Goal: Task Accomplishment & Management: Use online tool/utility

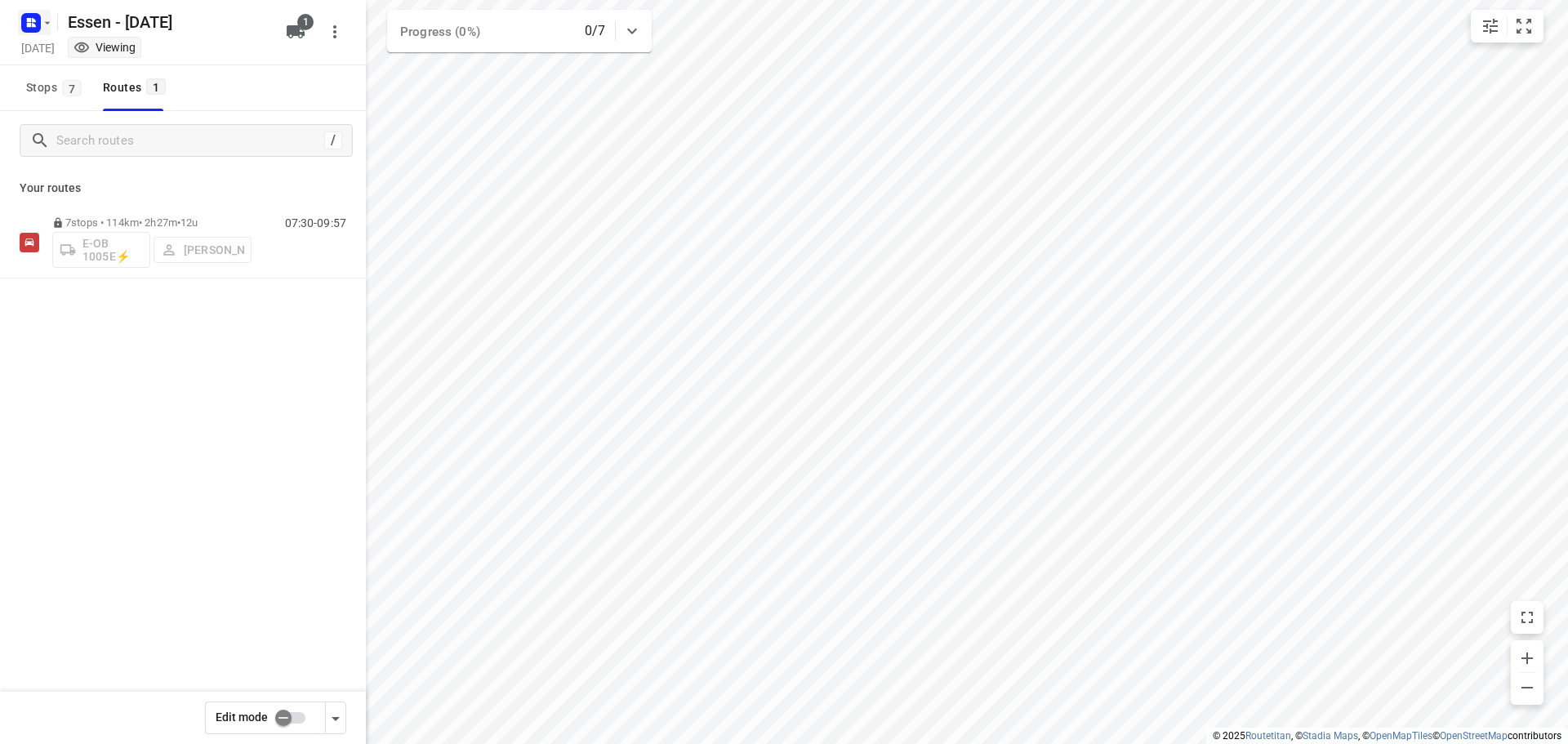
click at [43, 25] on icon "button" at bounding box center [47, 22] width 13 height 13
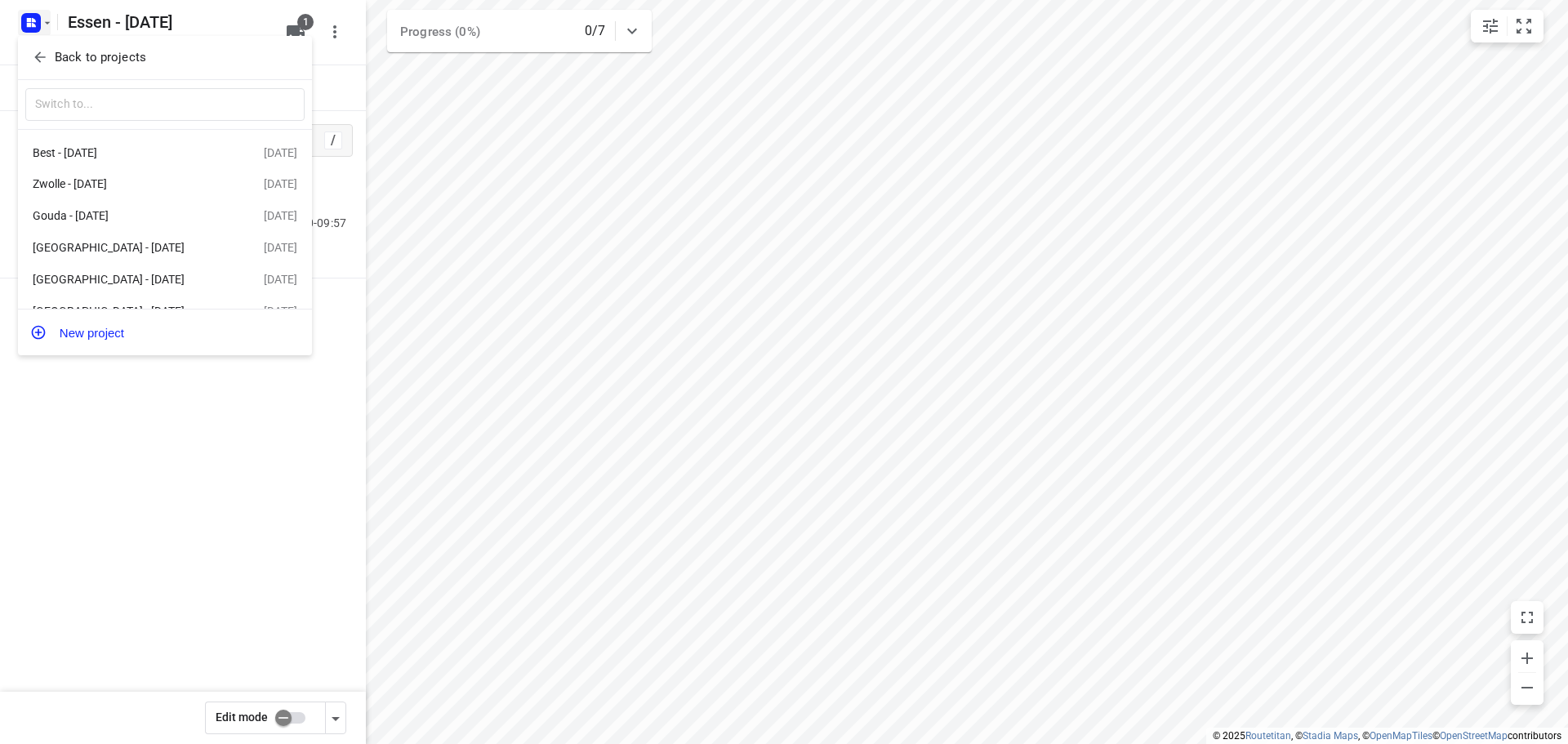
click at [47, 52] on icon "button" at bounding box center [40, 57] width 16 height 16
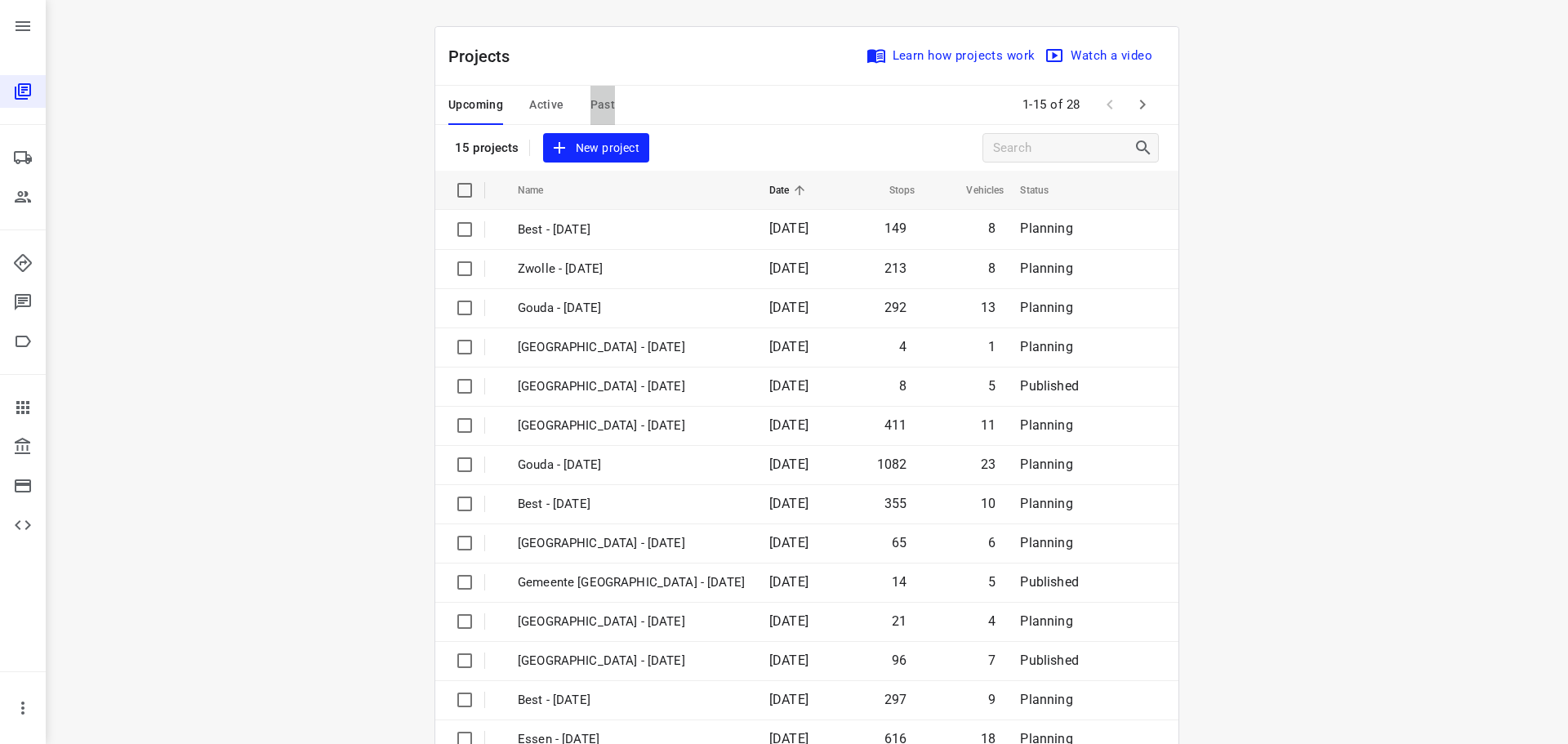
click at [591, 107] on span "Past" at bounding box center [603, 105] width 25 height 21
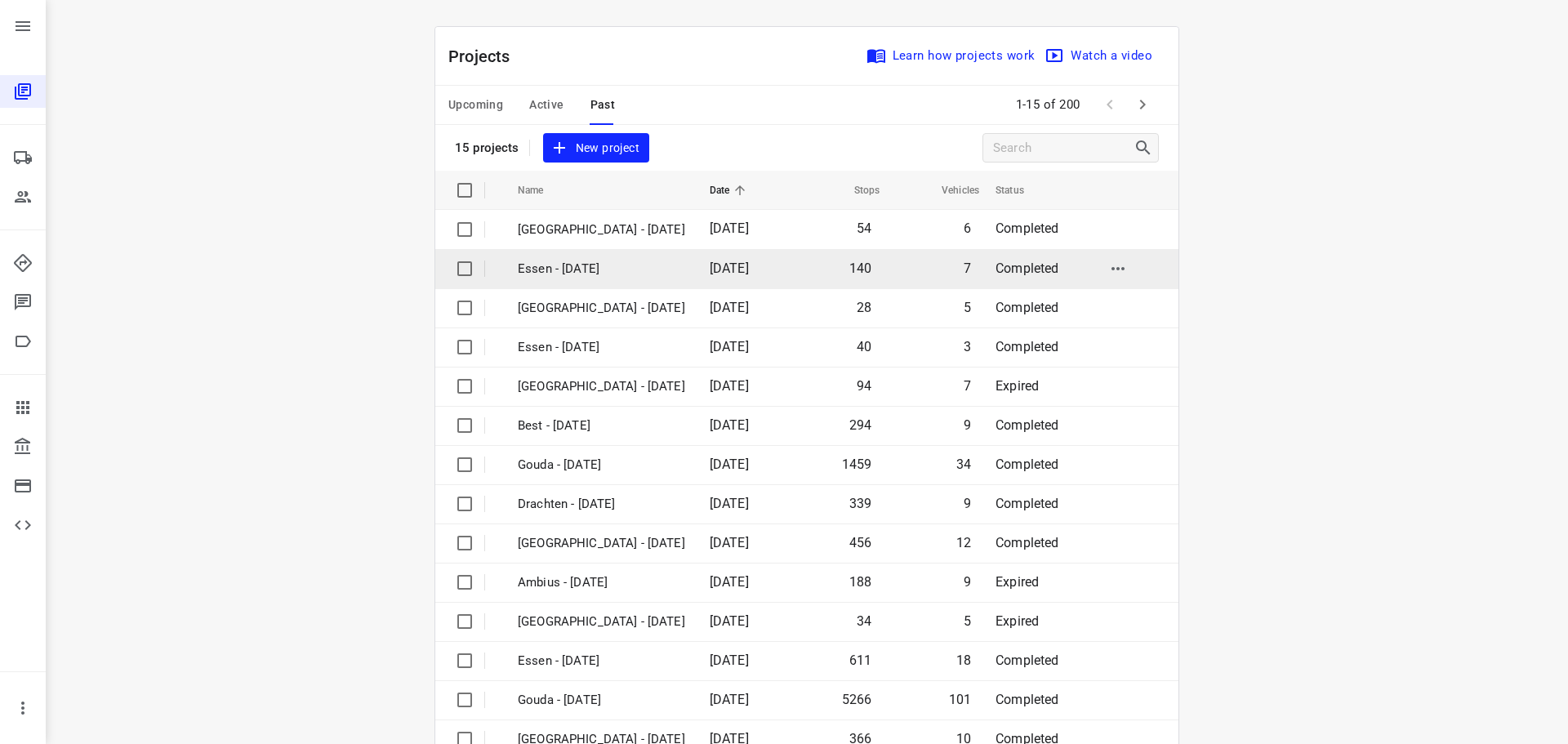
click at [587, 270] on p "Essen - Wednesday" at bounding box center [601, 269] width 168 height 19
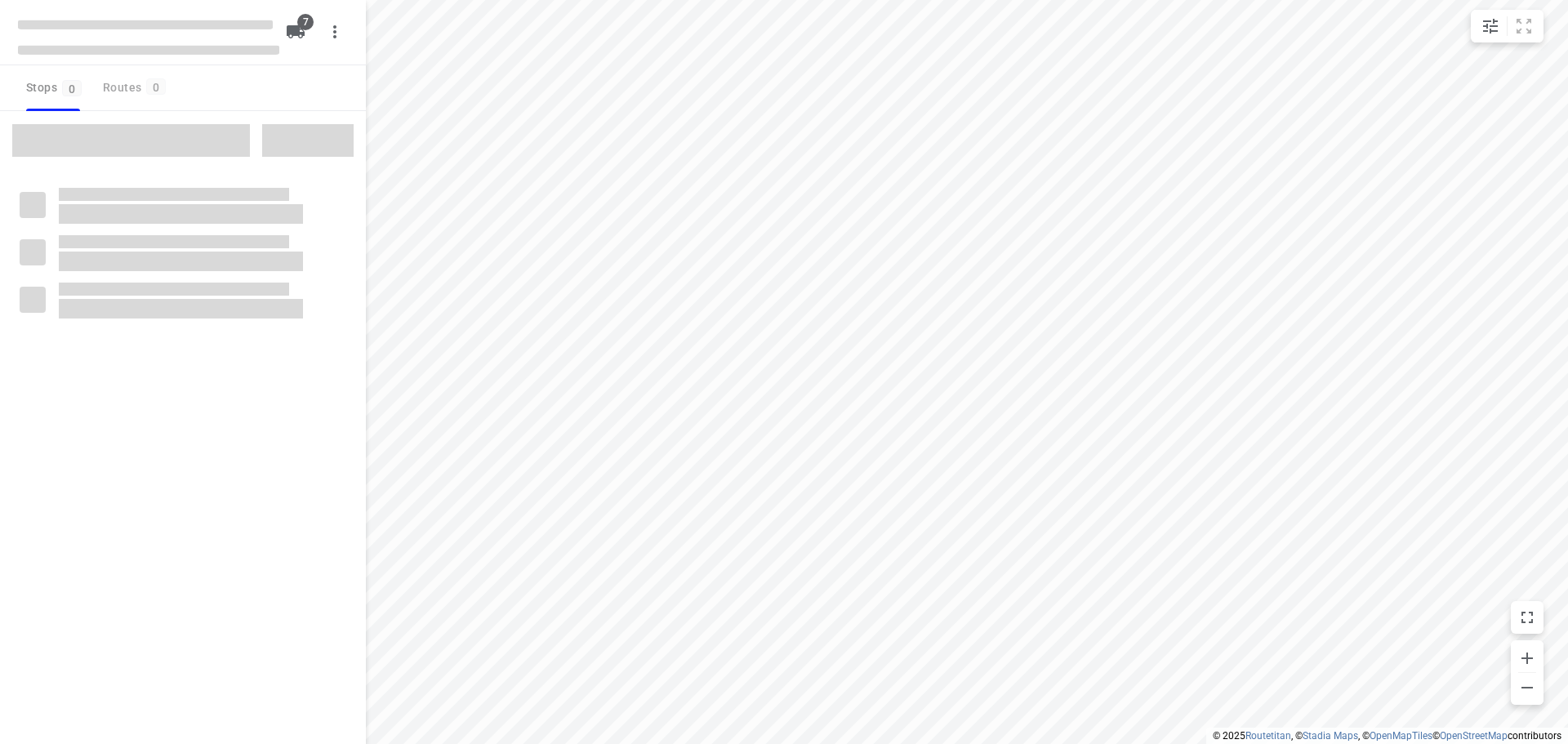
checkbox input "true"
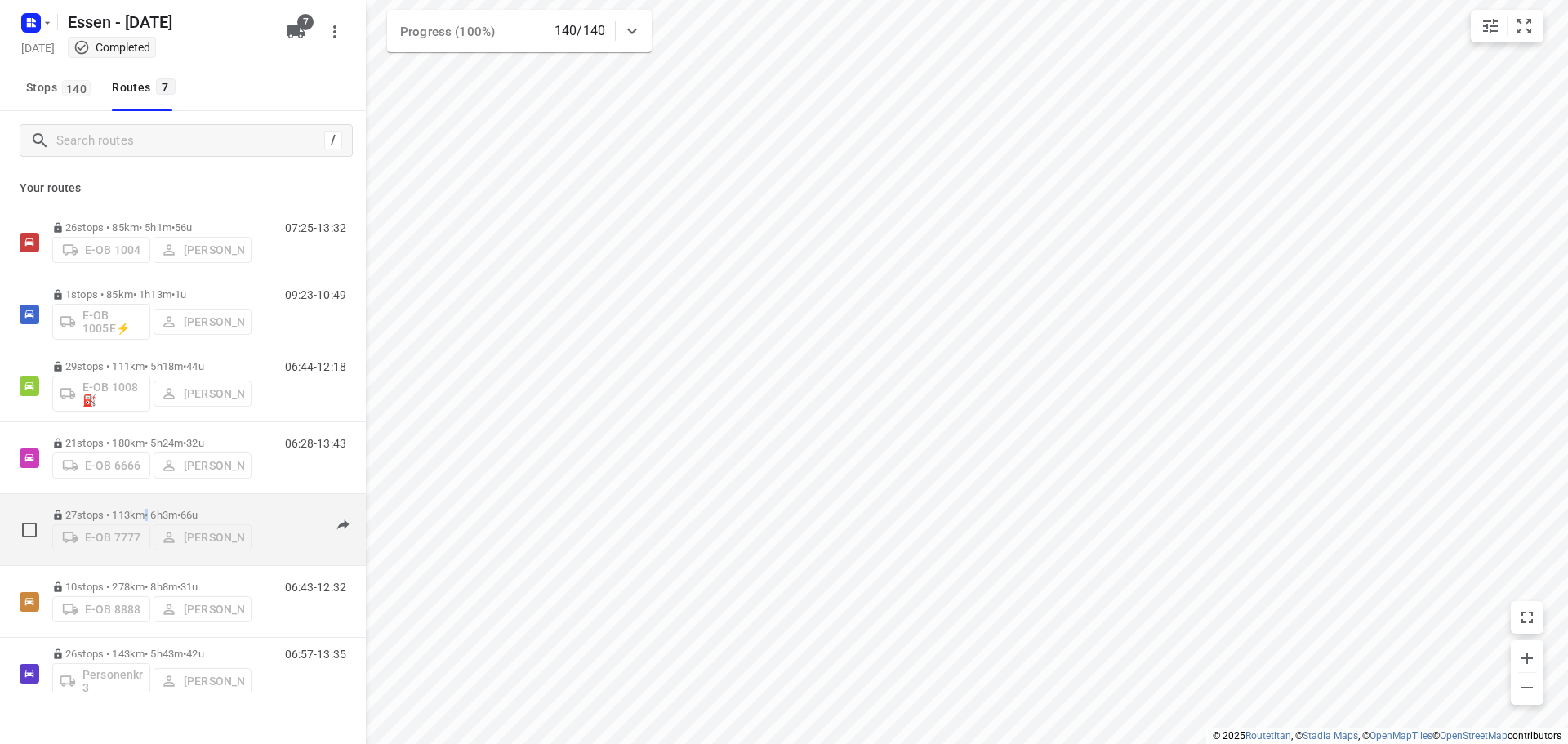
click at [150, 513] on p "27 stops • 113km • 6h3m • 66u" at bounding box center [152, 515] width 199 height 12
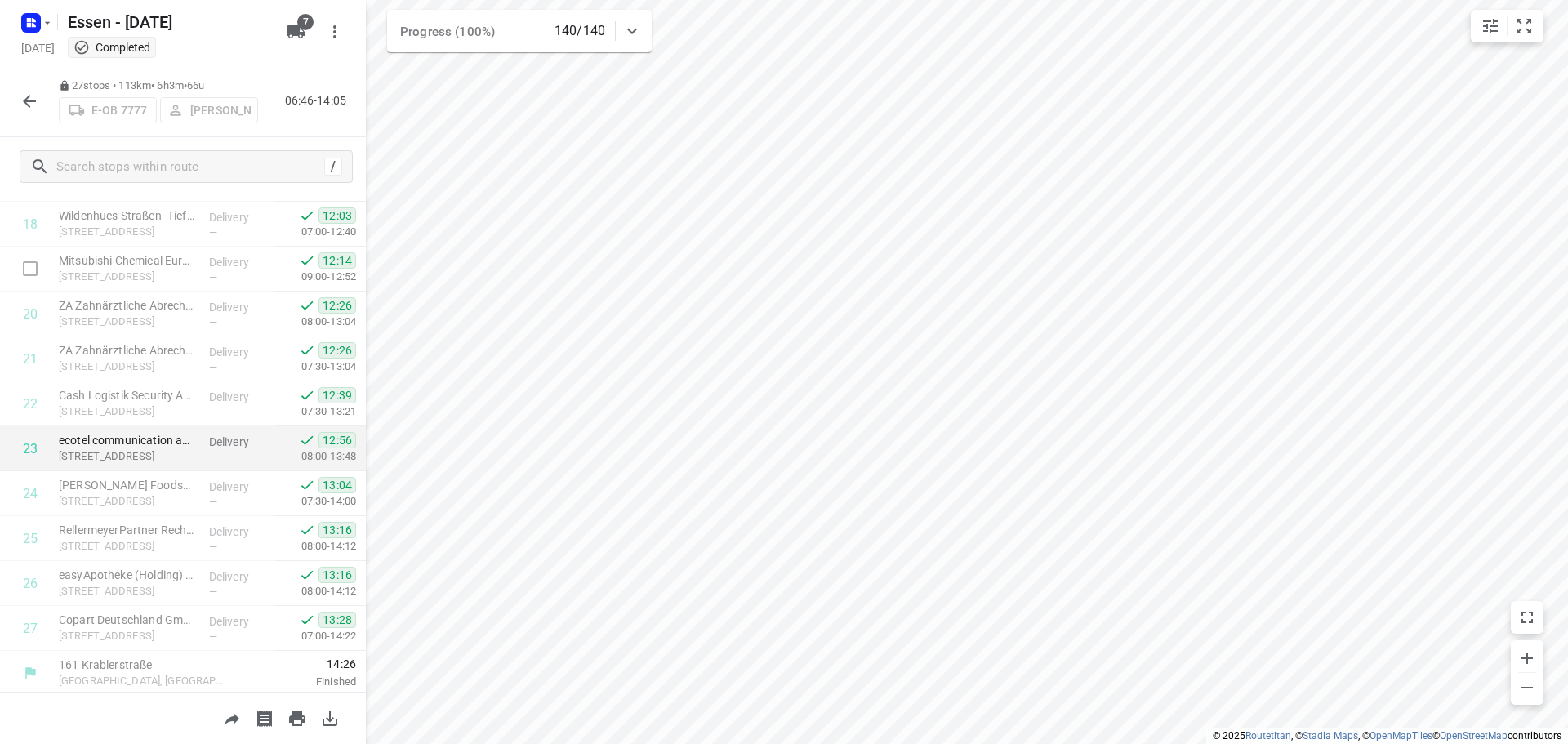
scroll to position [844, 0]
click at [50, 24] on icon "button" at bounding box center [47, 22] width 13 height 13
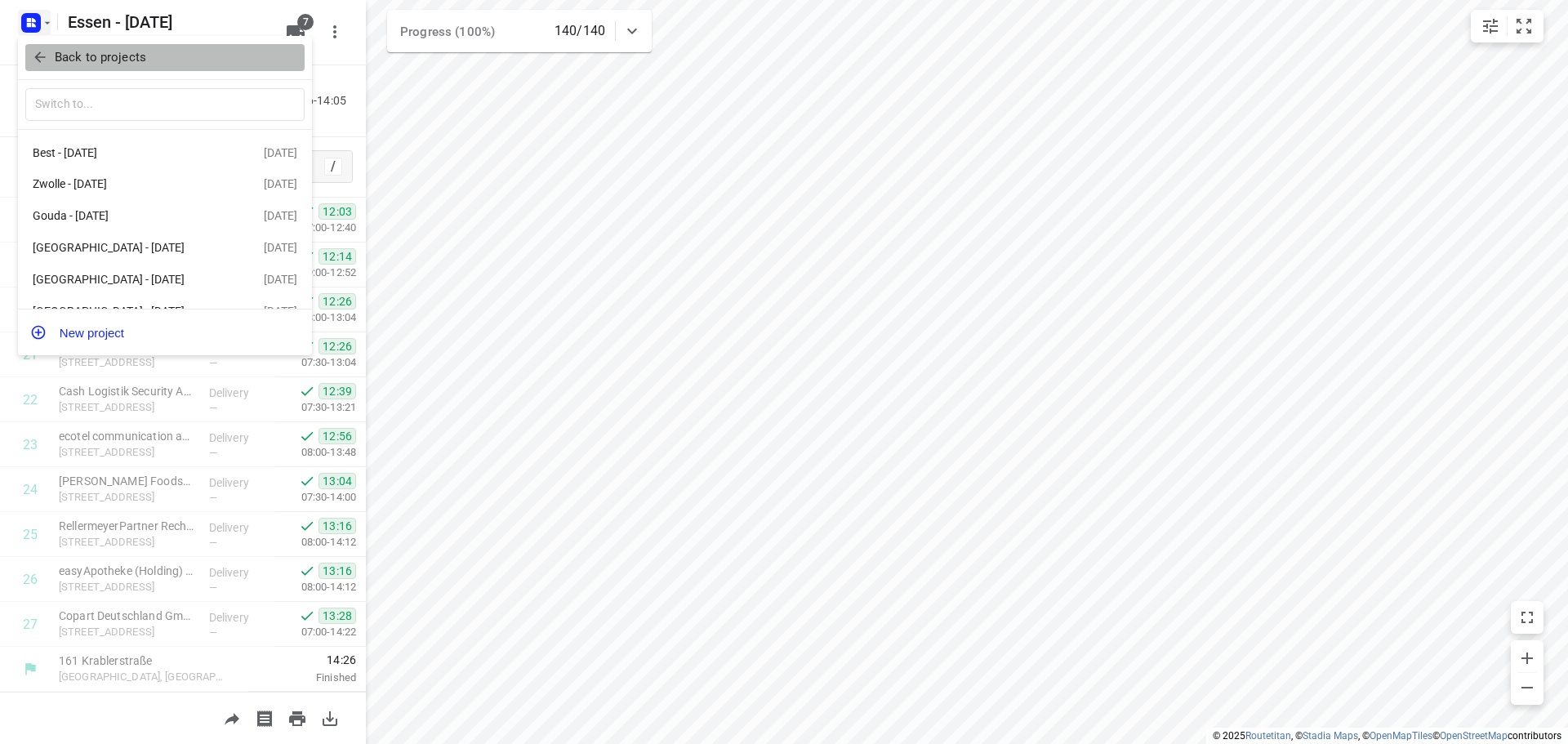
click at [48, 62] on span "Back to projects" at bounding box center [165, 58] width 266 height 19
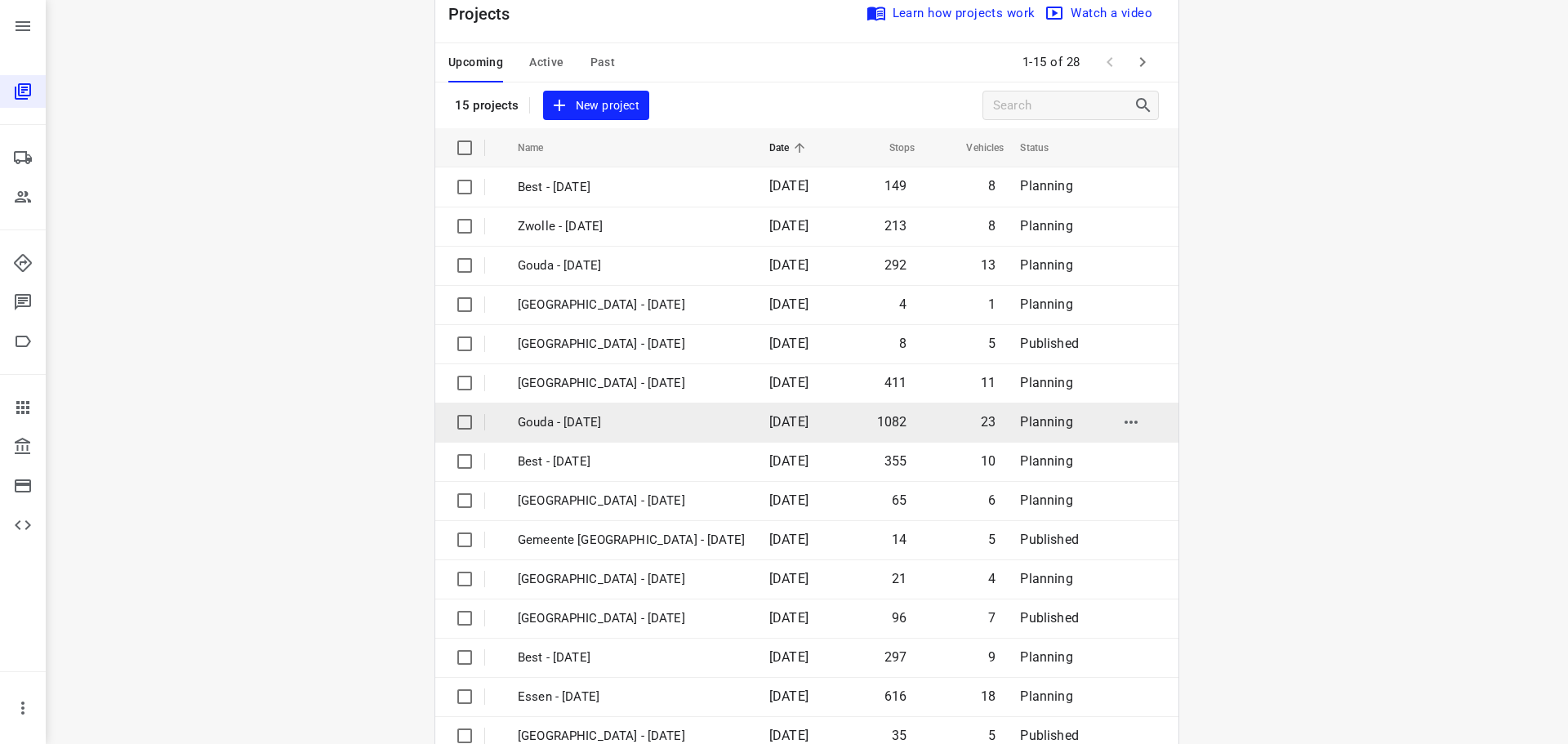
scroll to position [82, 0]
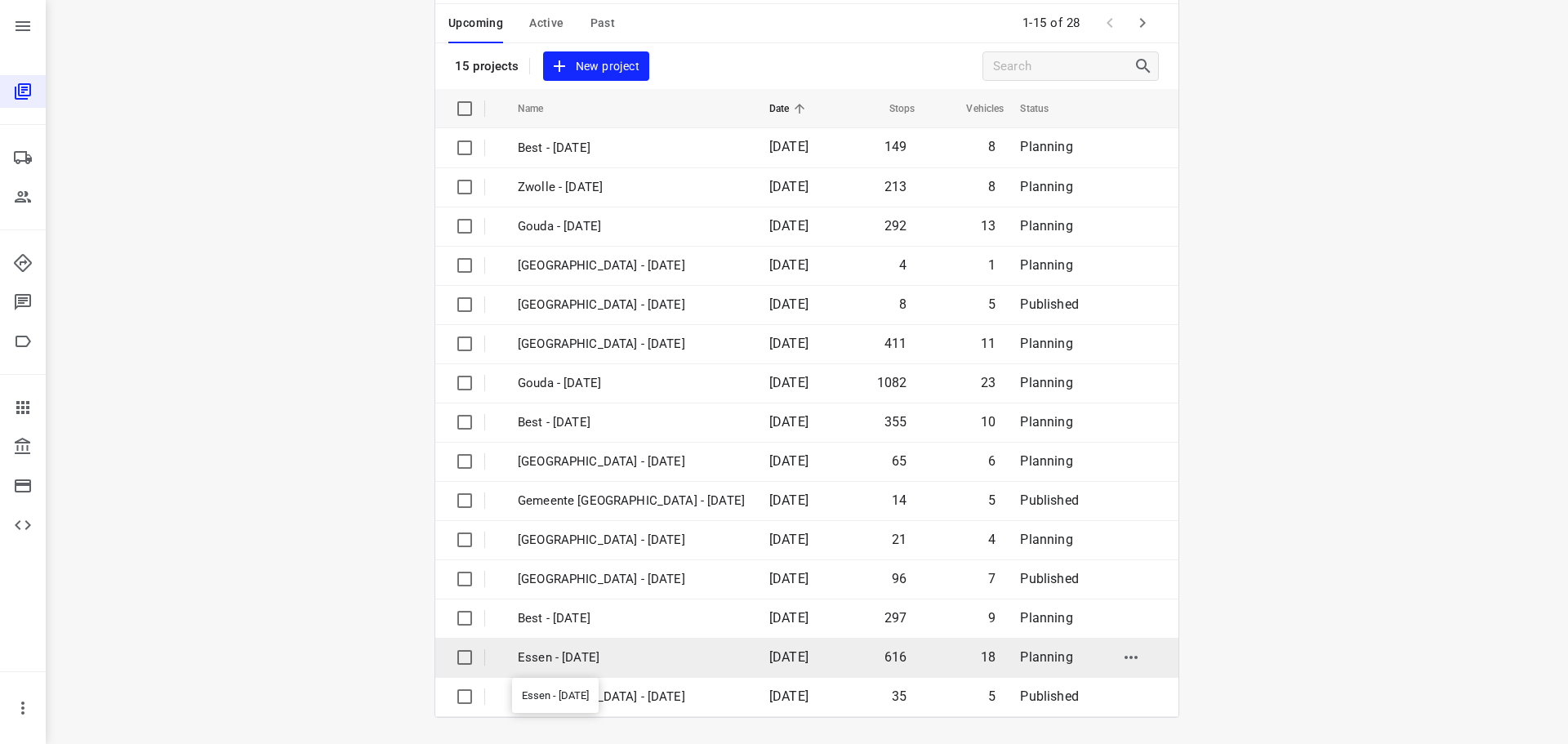
click at [571, 661] on p "Essen - [DATE]" at bounding box center [631, 658] width 227 height 19
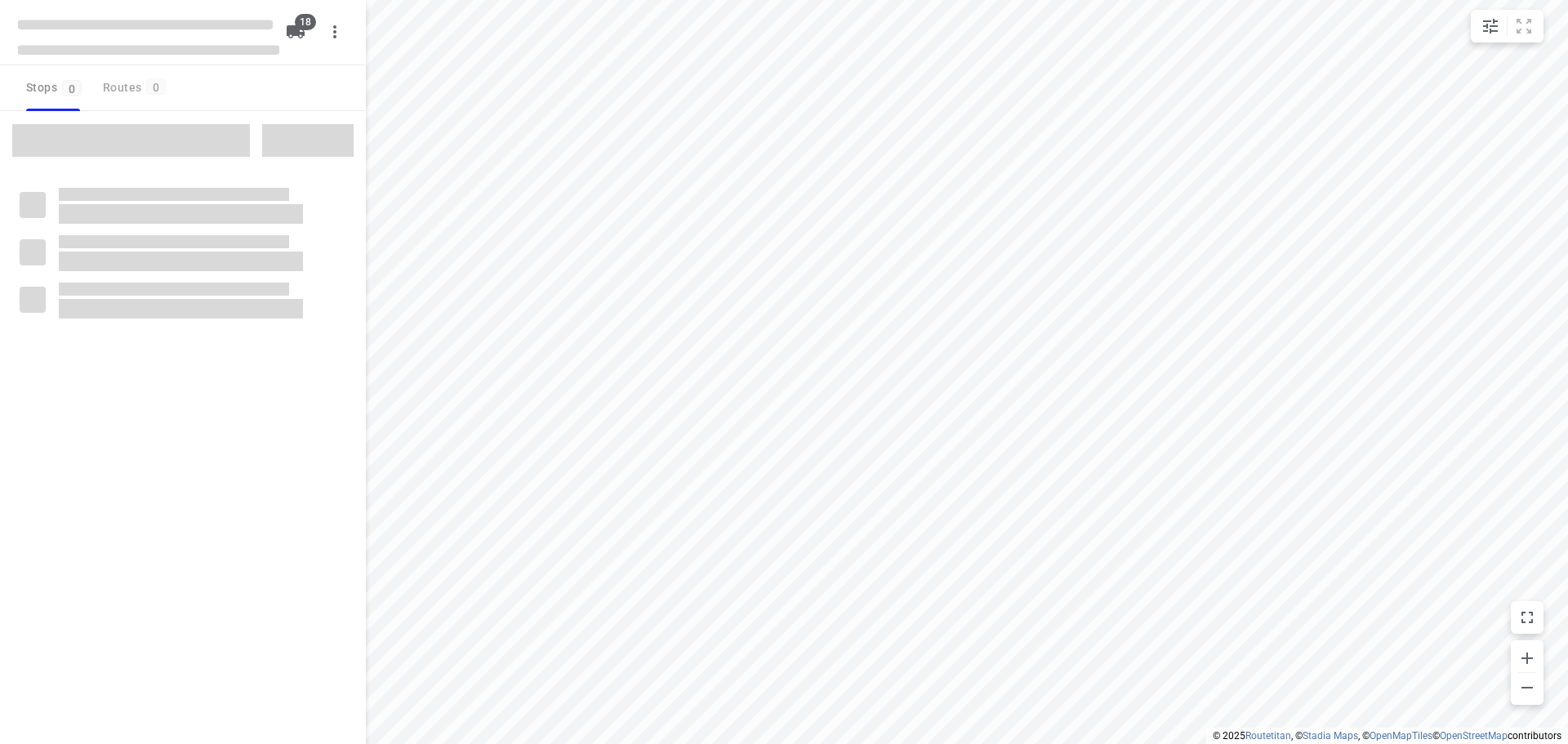
checkbox input "true"
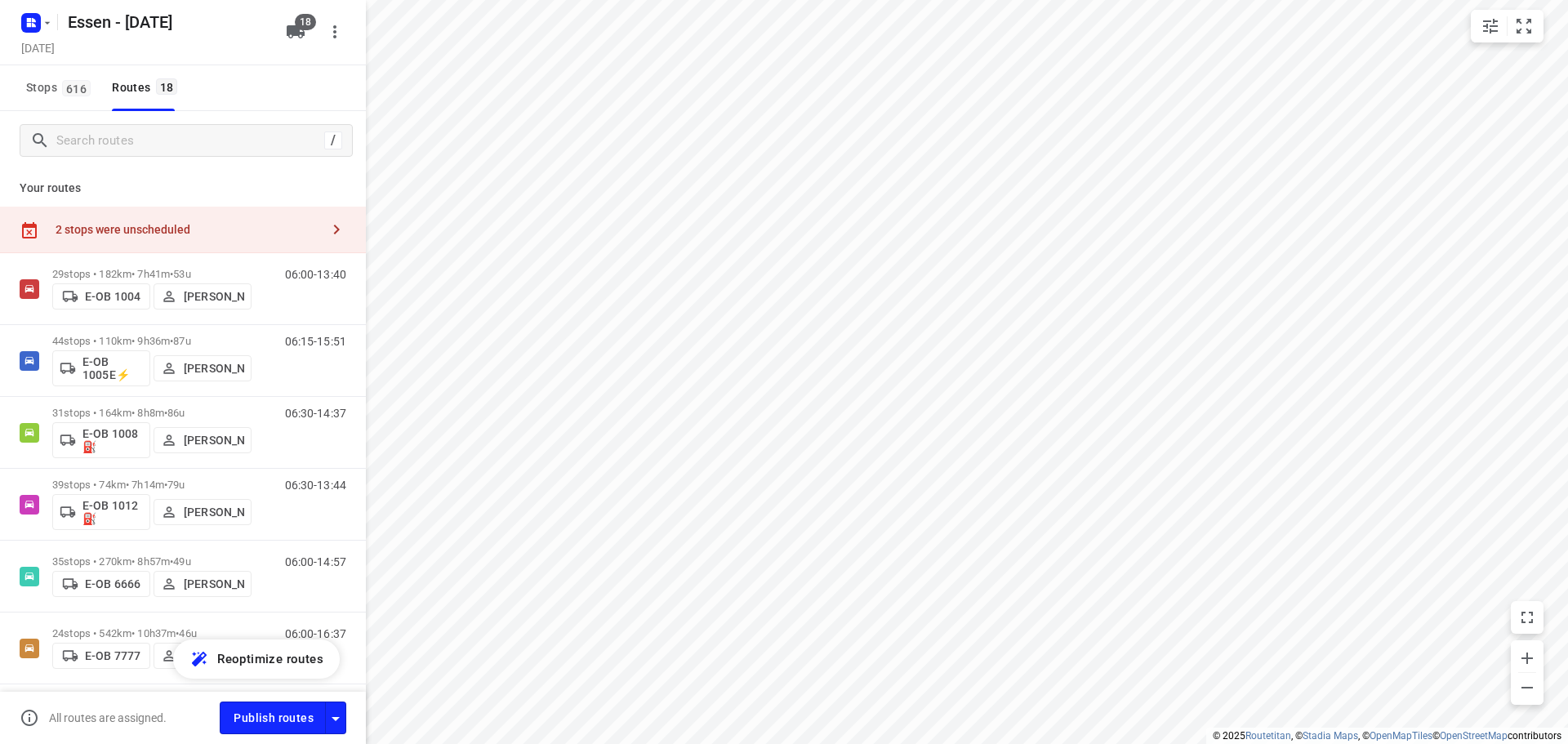
click at [144, 228] on div "2 stops were unscheduled" at bounding box center [188, 229] width 265 height 13
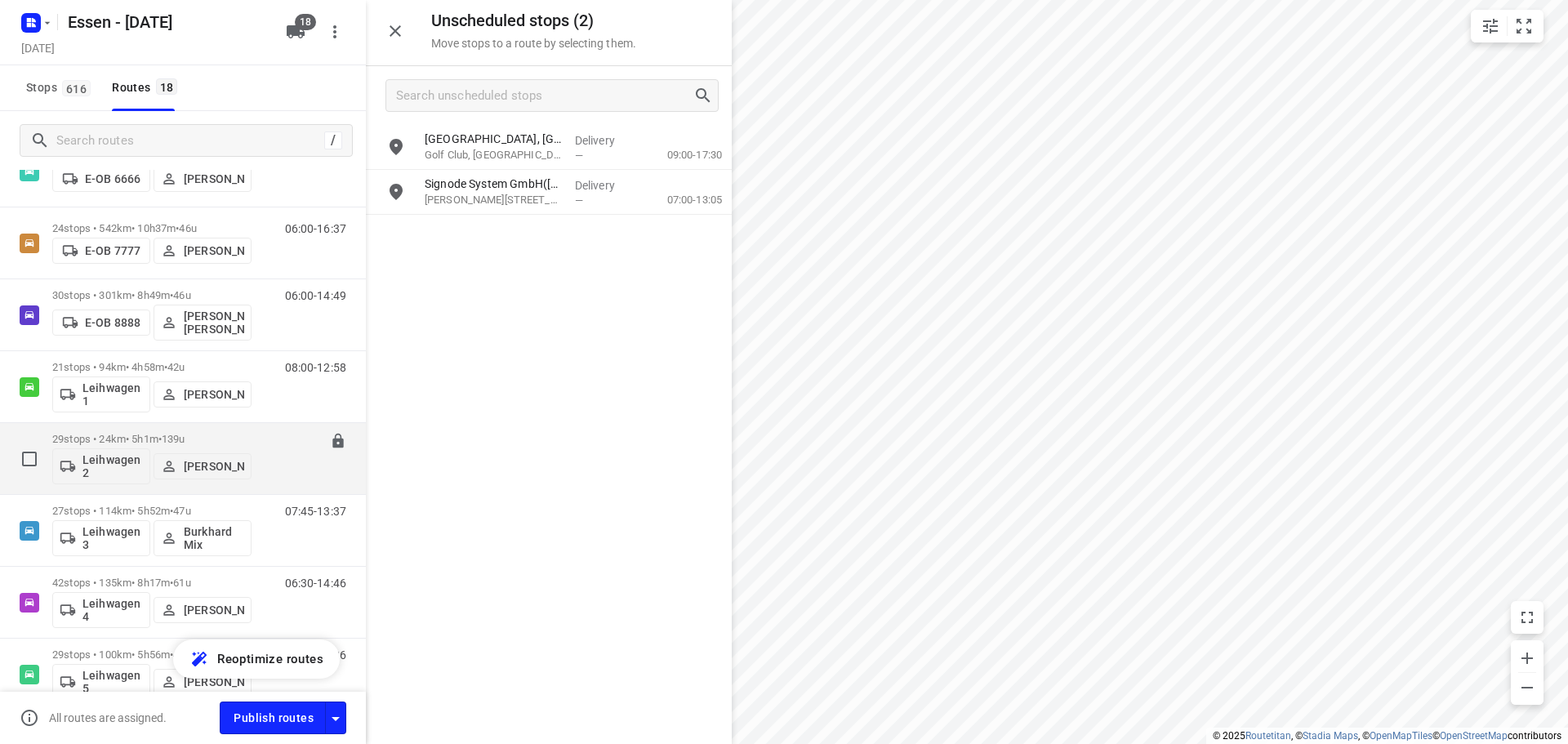
scroll to position [410, 0]
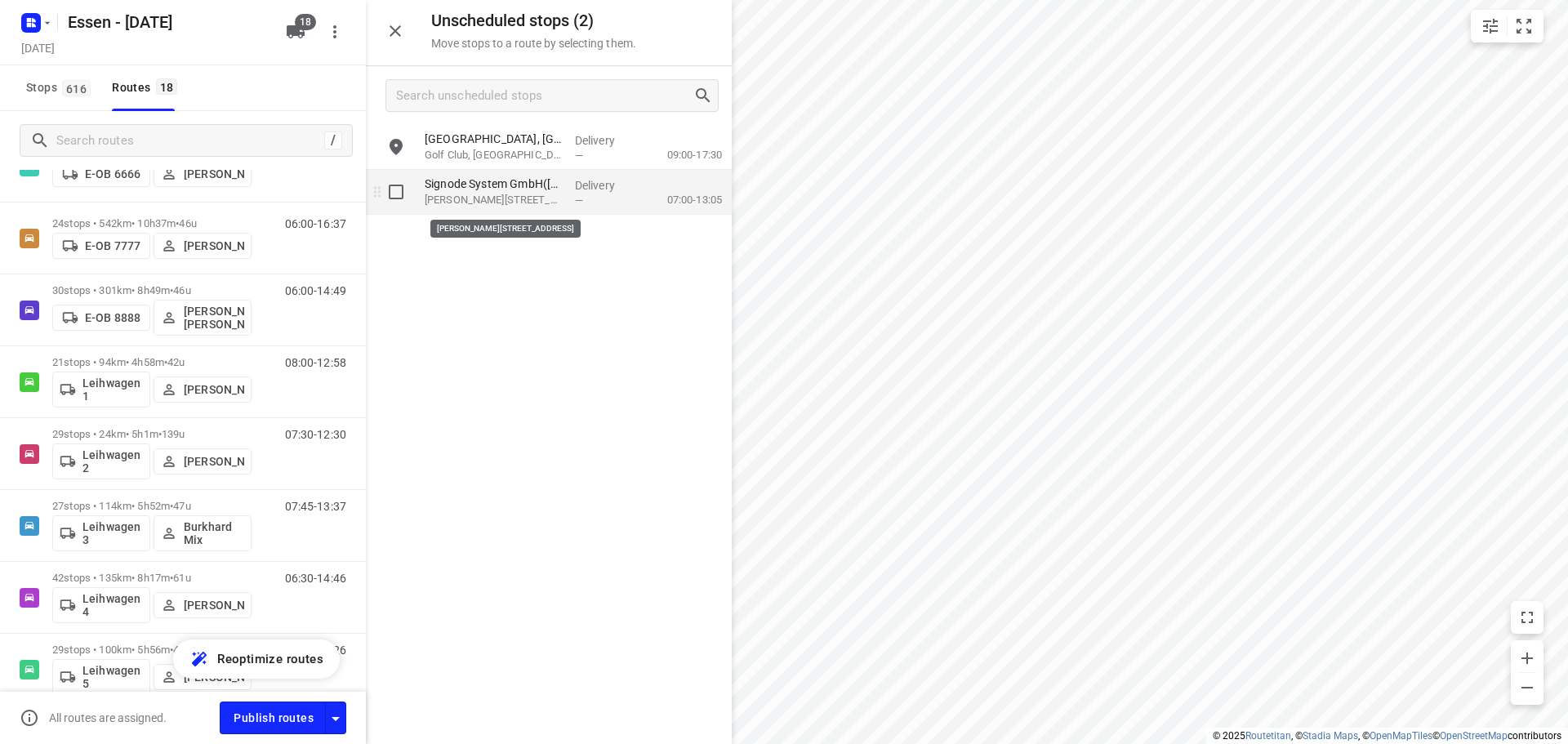
click at [472, 198] on p "Otto-Brenner-Str. 77, Dinslaken" at bounding box center [493, 200] width 138 height 16
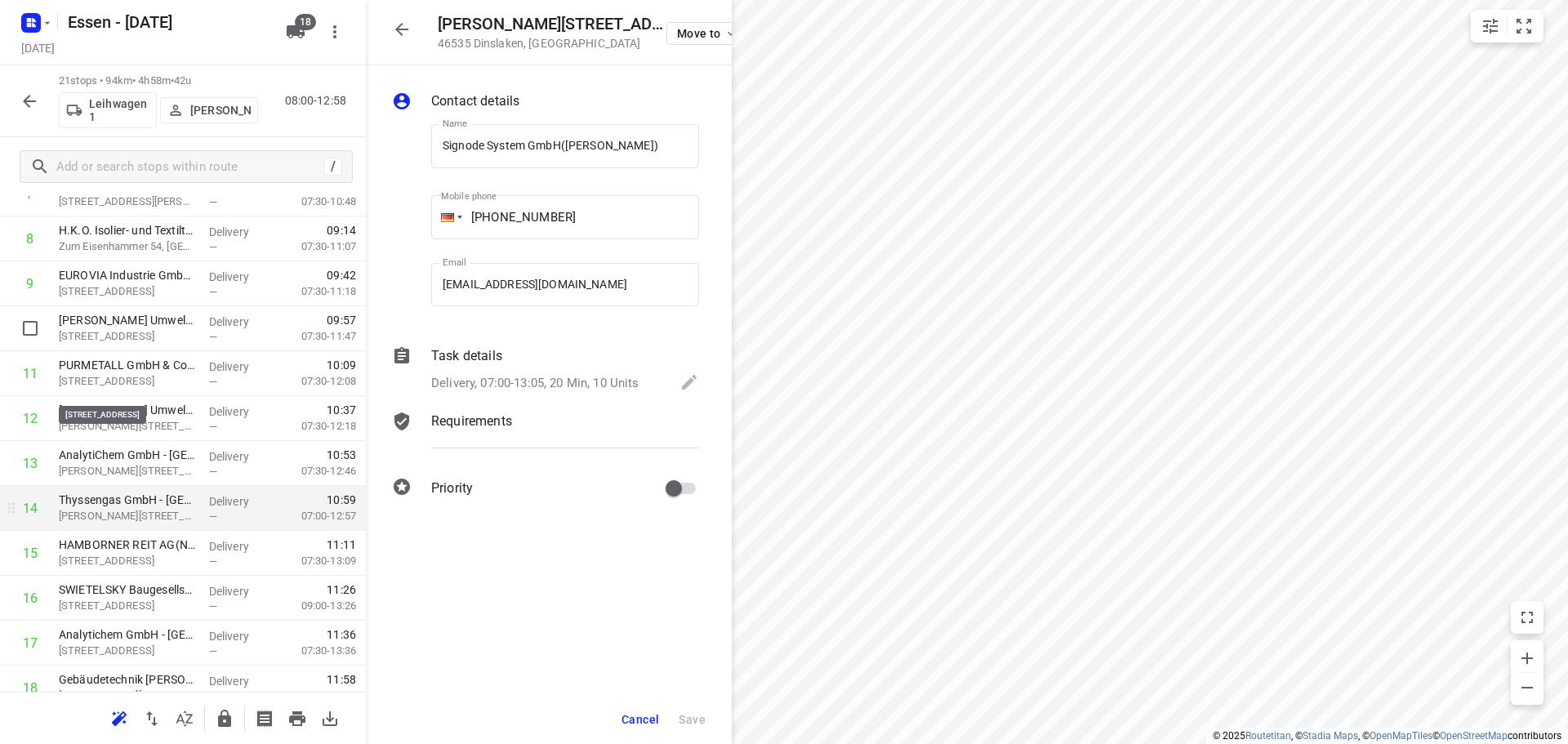
scroll to position [572, 0]
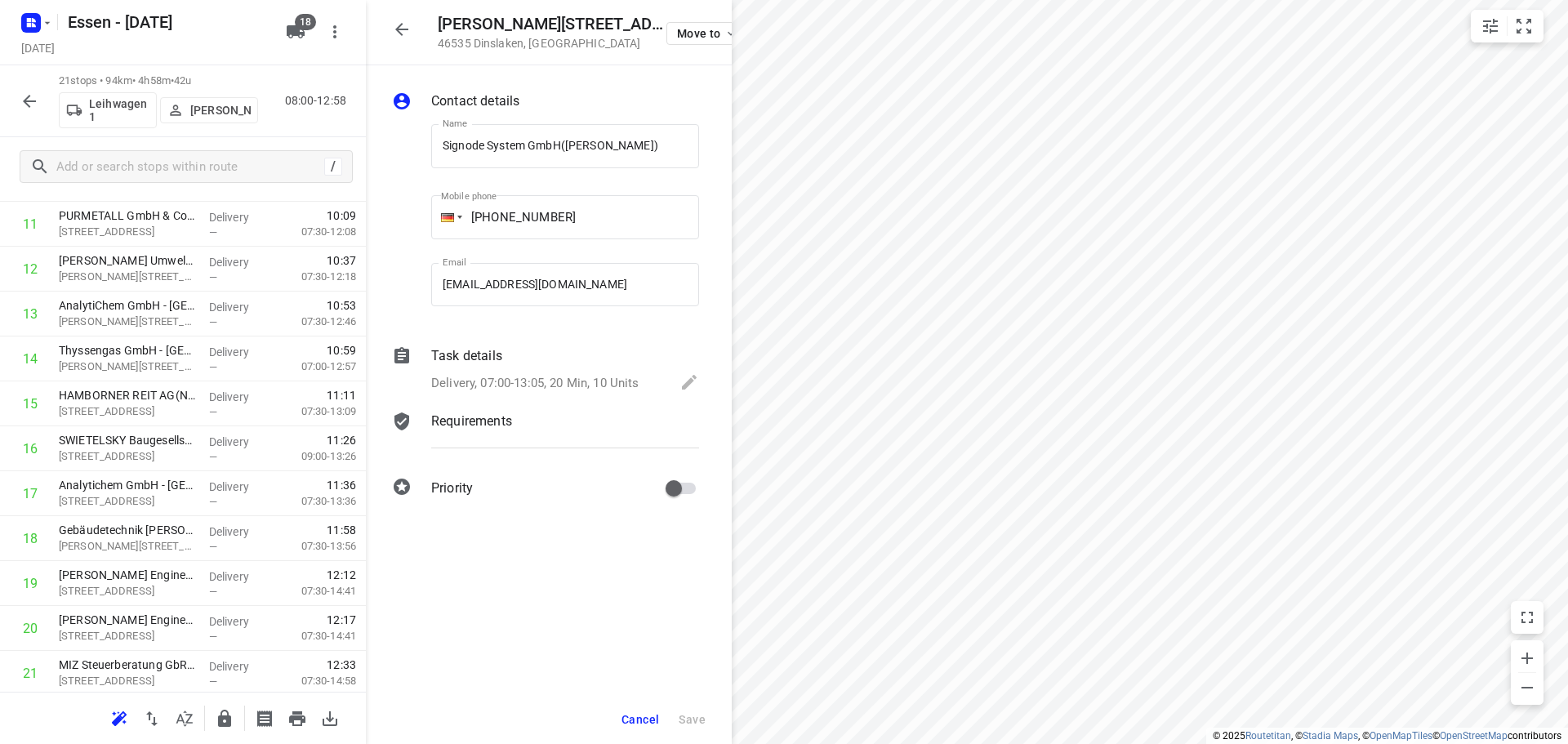
click at [403, 31] on icon "button" at bounding box center [401, 29] width 20 height 20
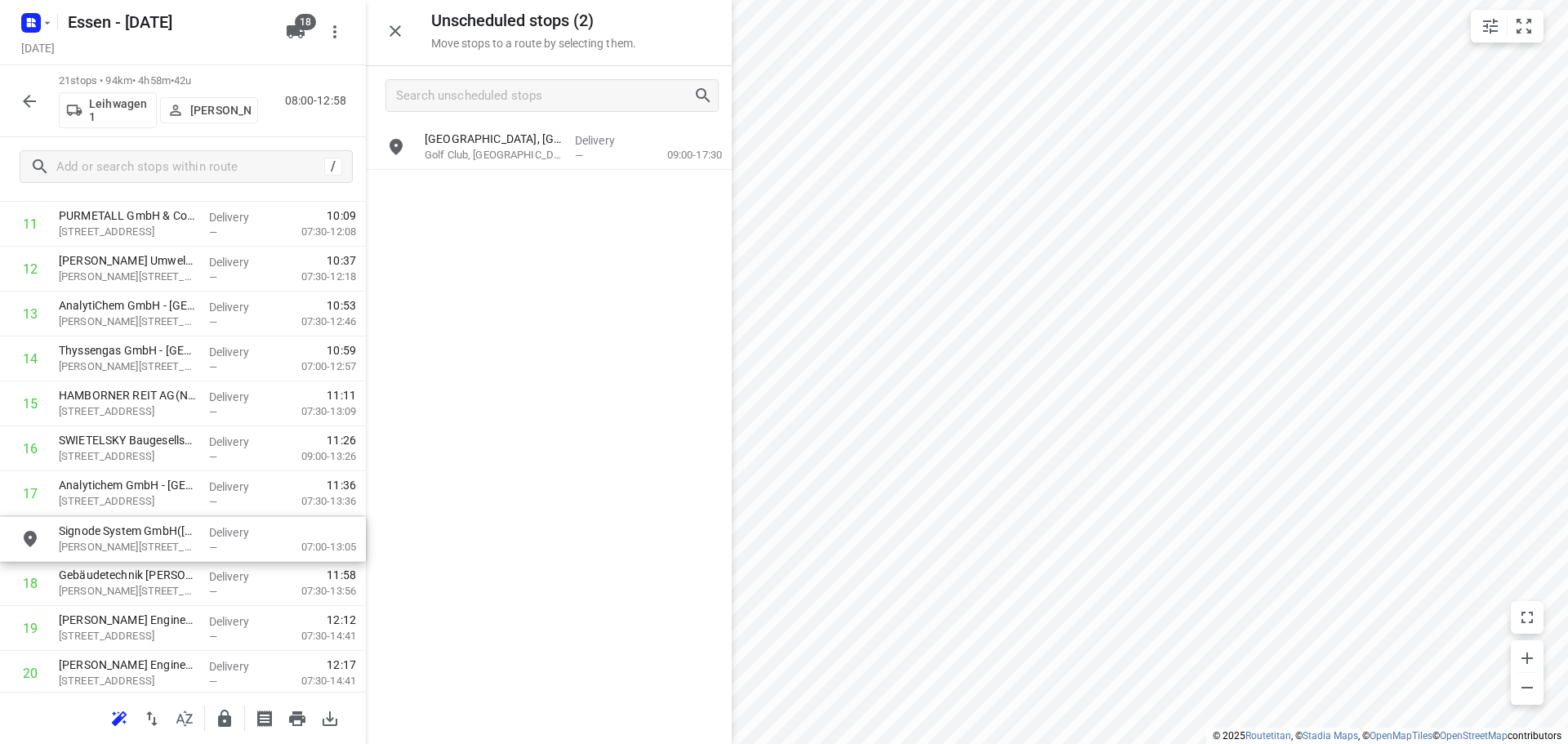
drag, startPoint x: 466, startPoint y: 193, endPoint x: 89, endPoint y: 546, distance: 516.5
click at [24, 104] on icon "button" at bounding box center [29, 101] width 20 height 20
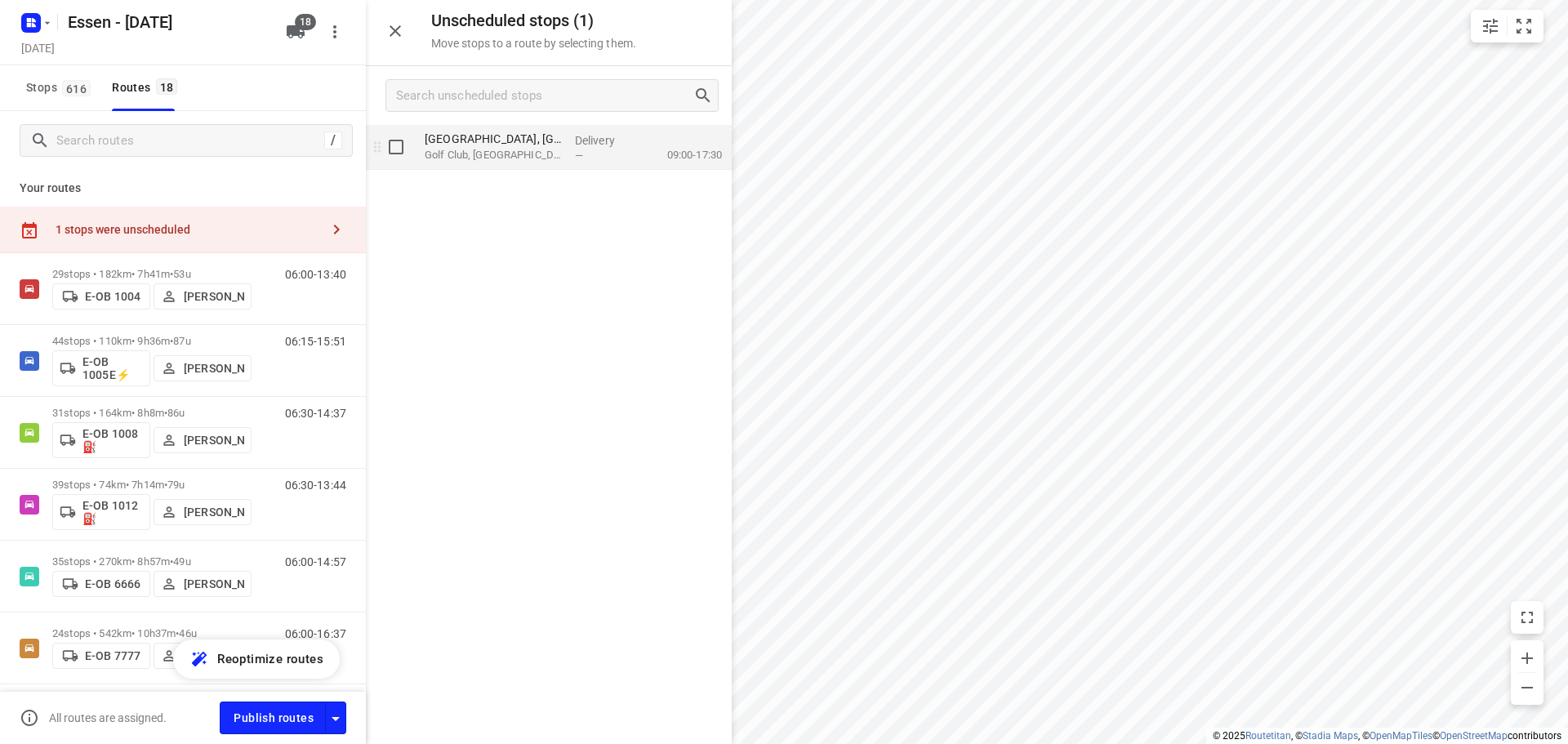
click at [506, 153] on p "Golf Club, [GEOGRAPHIC_DATA]" at bounding box center [493, 155] width 138 height 16
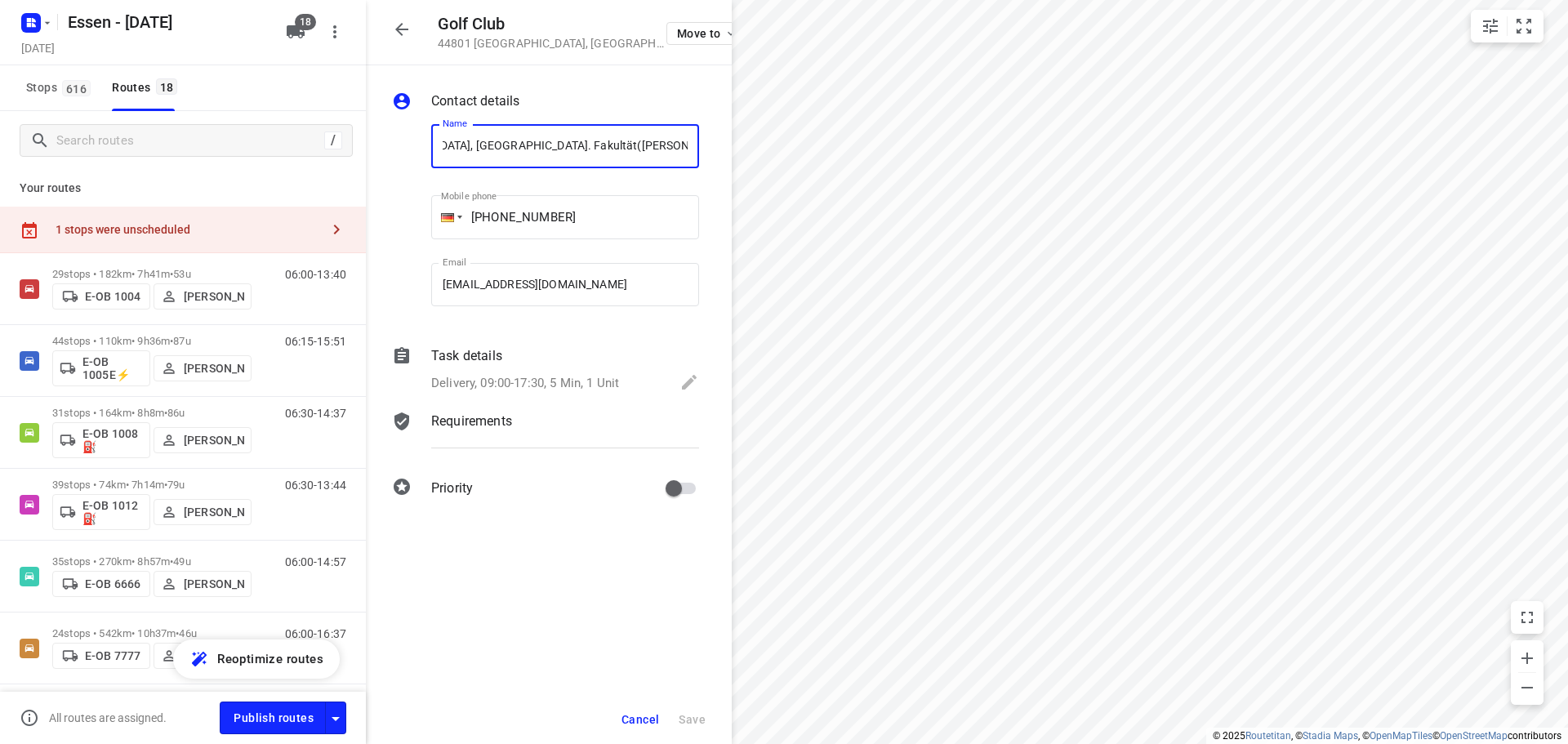
scroll to position [0, 0]
click at [404, 31] on icon "button" at bounding box center [401, 29] width 20 height 20
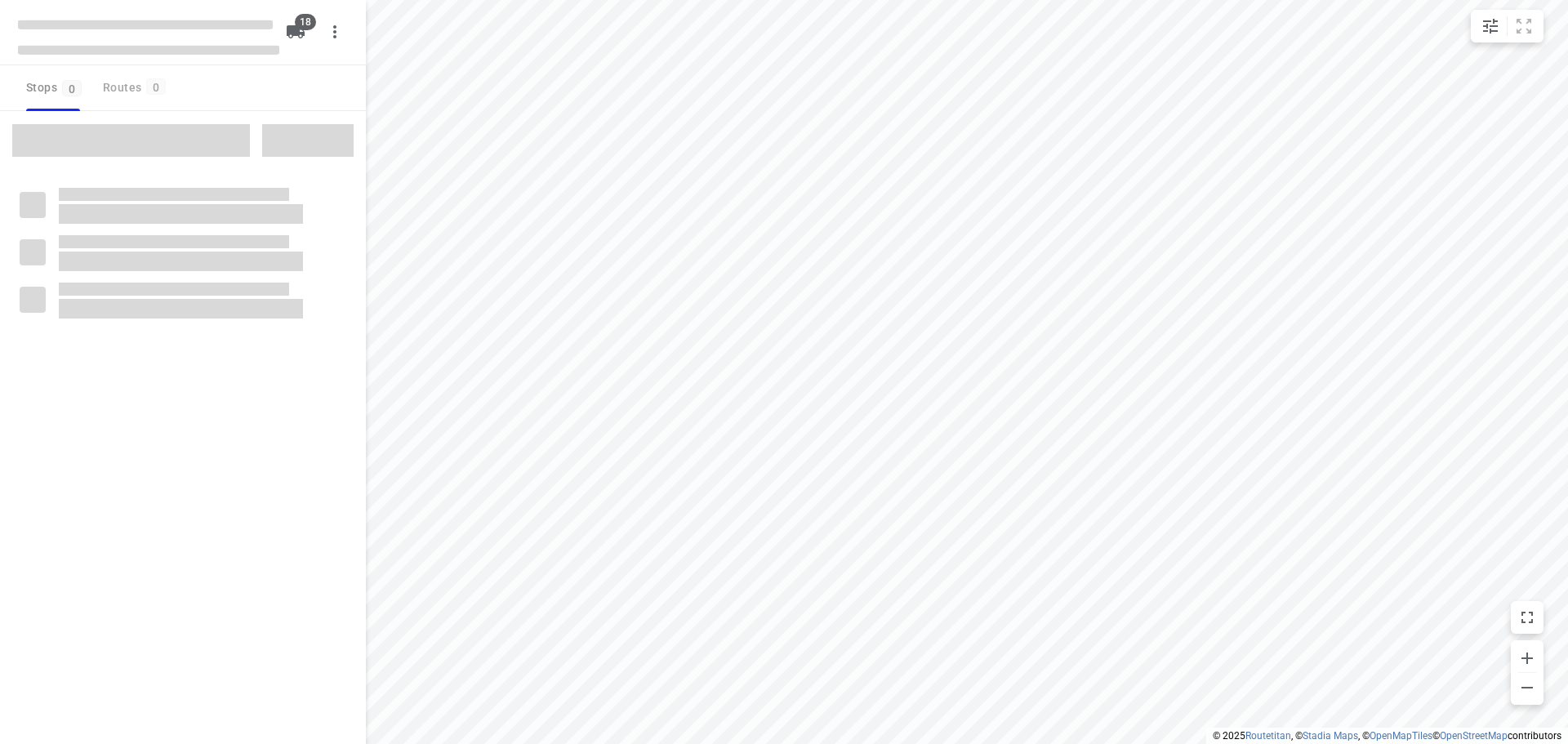
checkbox input "true"
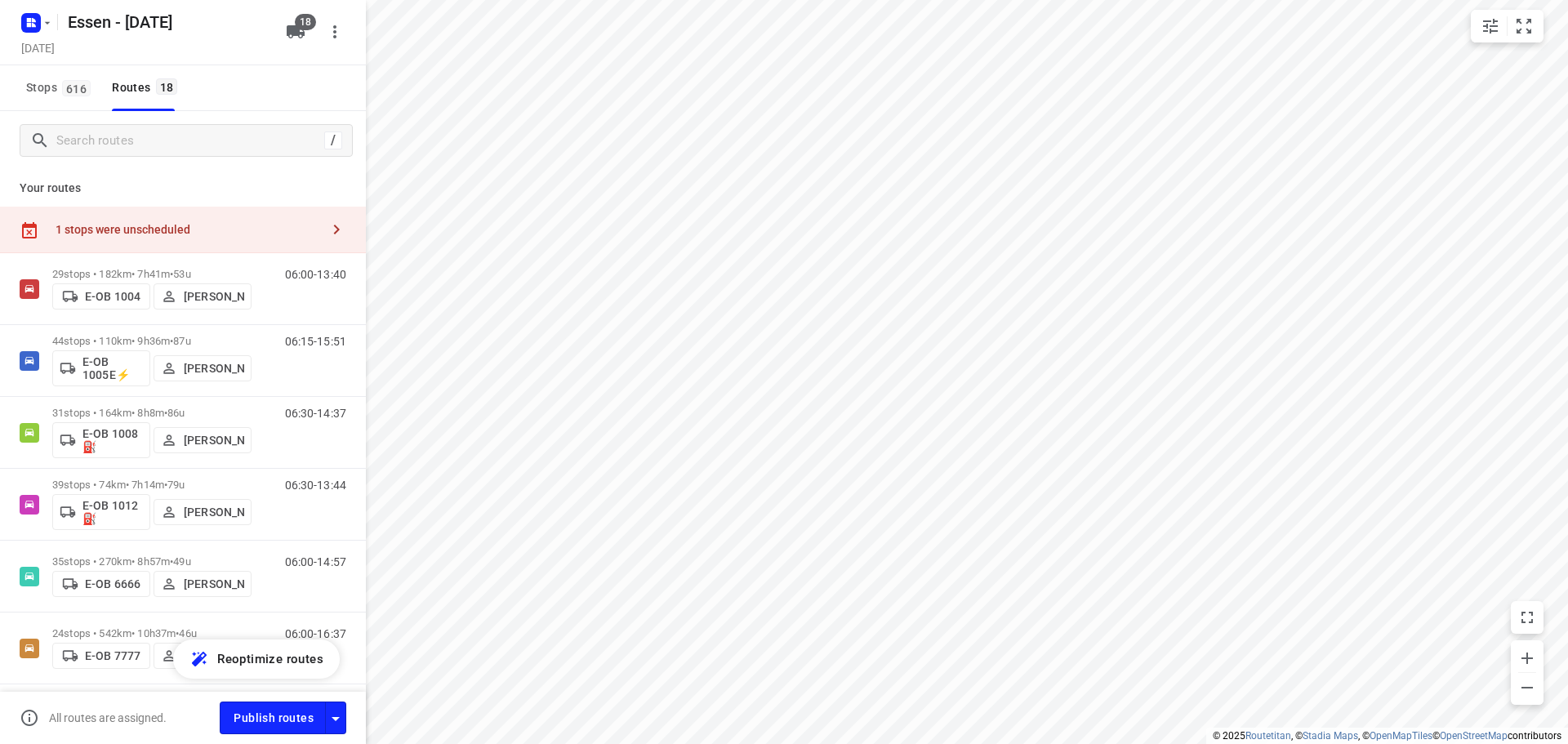
click at [147, 231] on div "1 stops were unscheduled" at bounding box center [188, 229] width 265 height 13
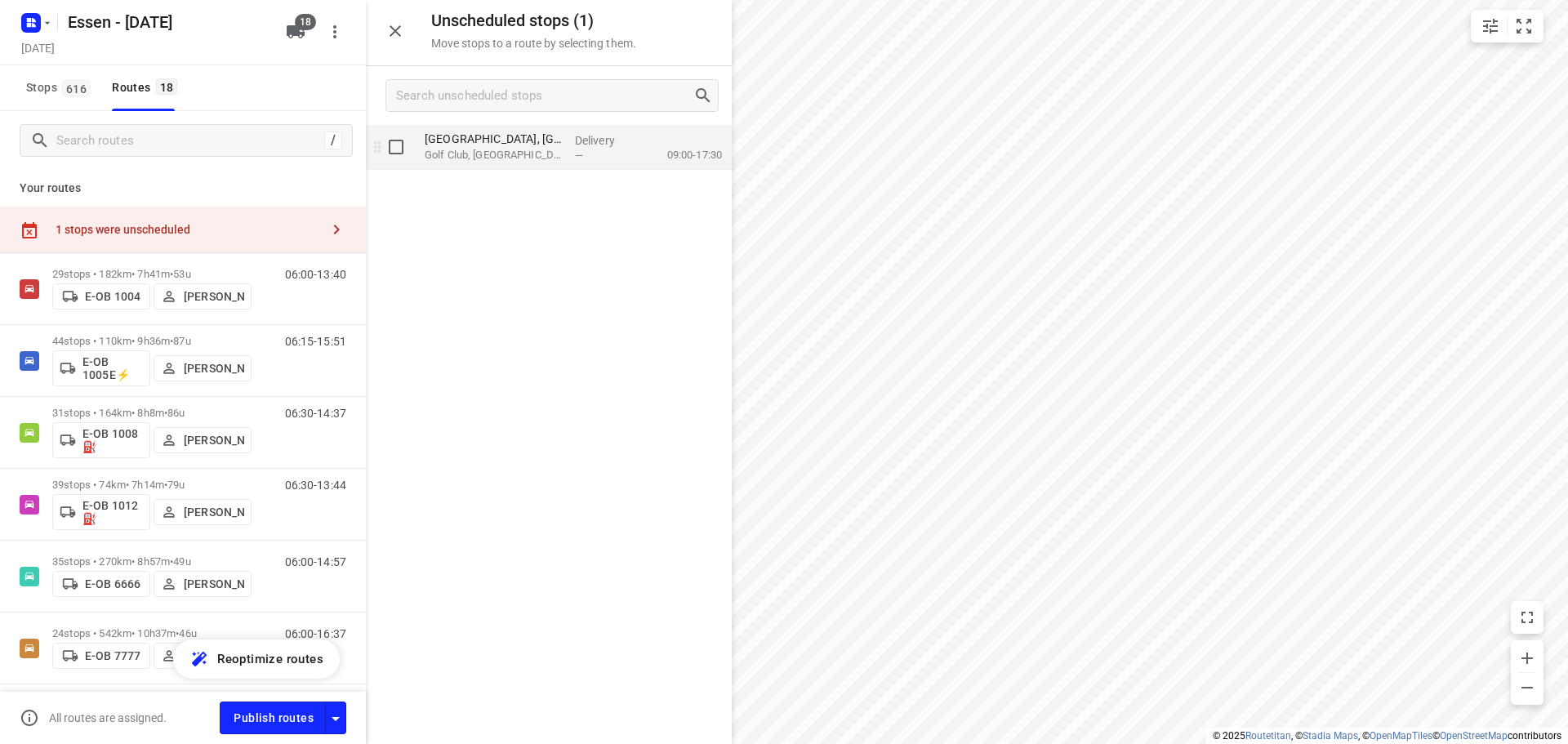
click at [531, 155] on p "Golf Club, [GEOGRAPHIC_DATA]" at bounding box center [493, 155] width 138 height 16
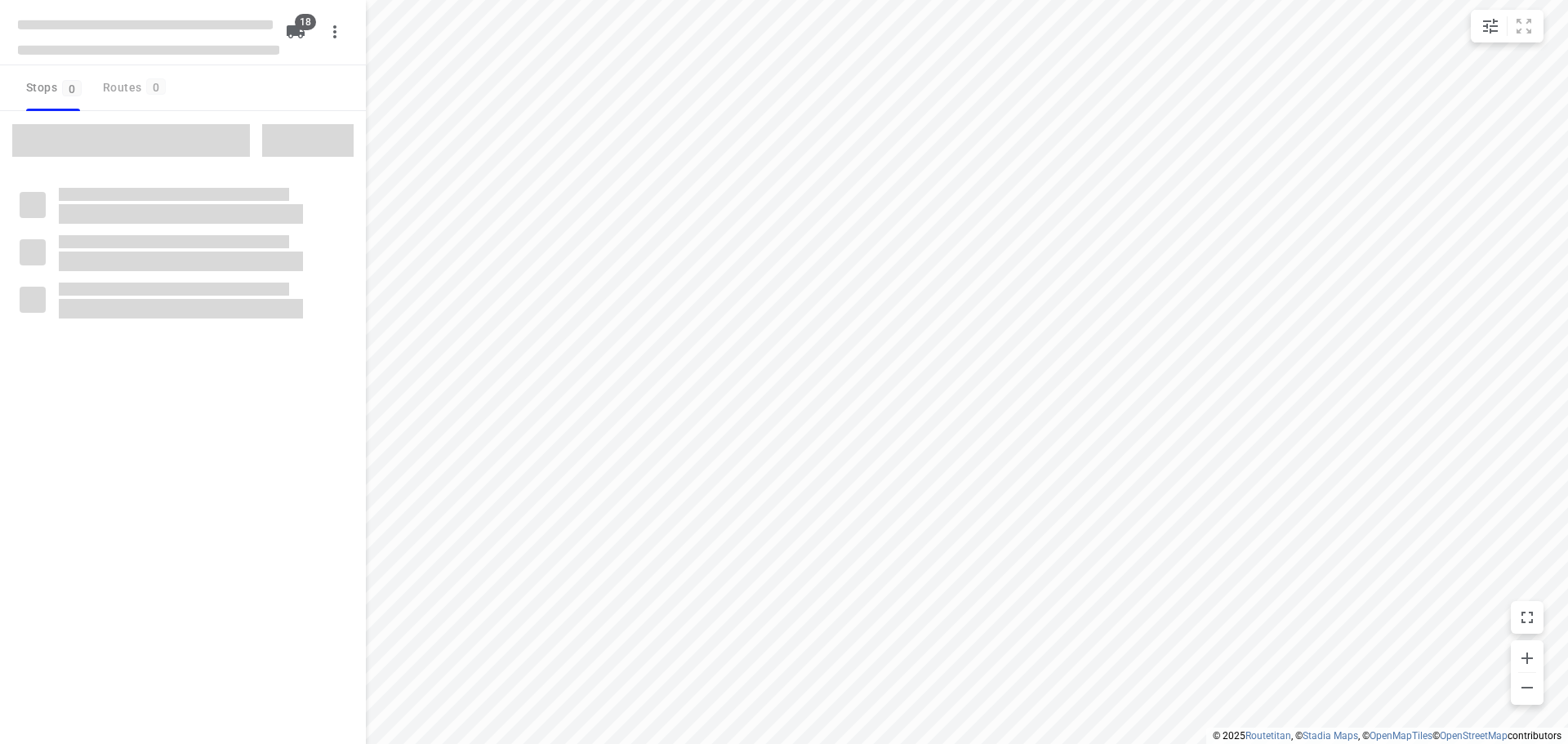
checkbox input "true"
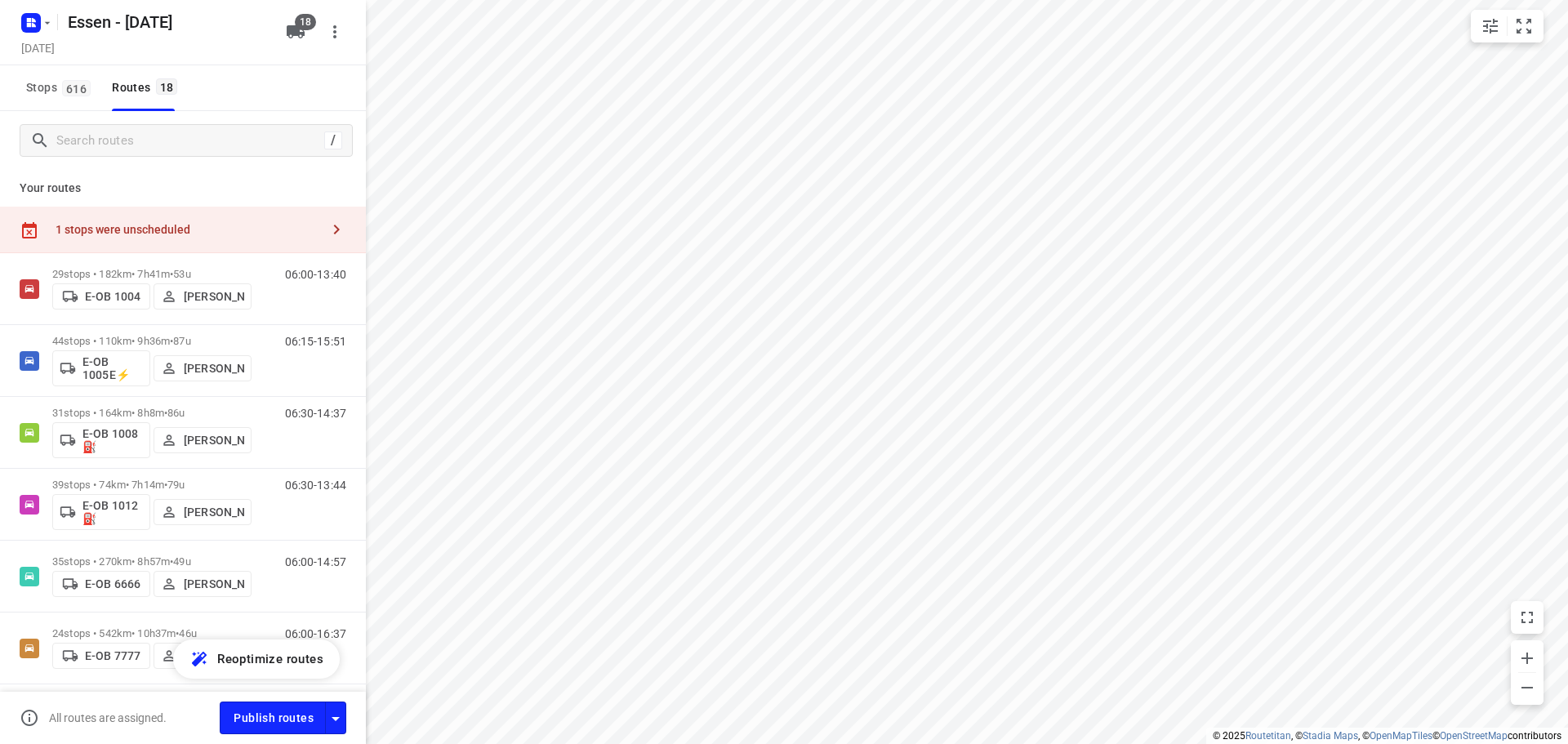
click at [219, 229] on div "1 stops were unscheduled" at bounding box center [188, 229] width 265 height 13
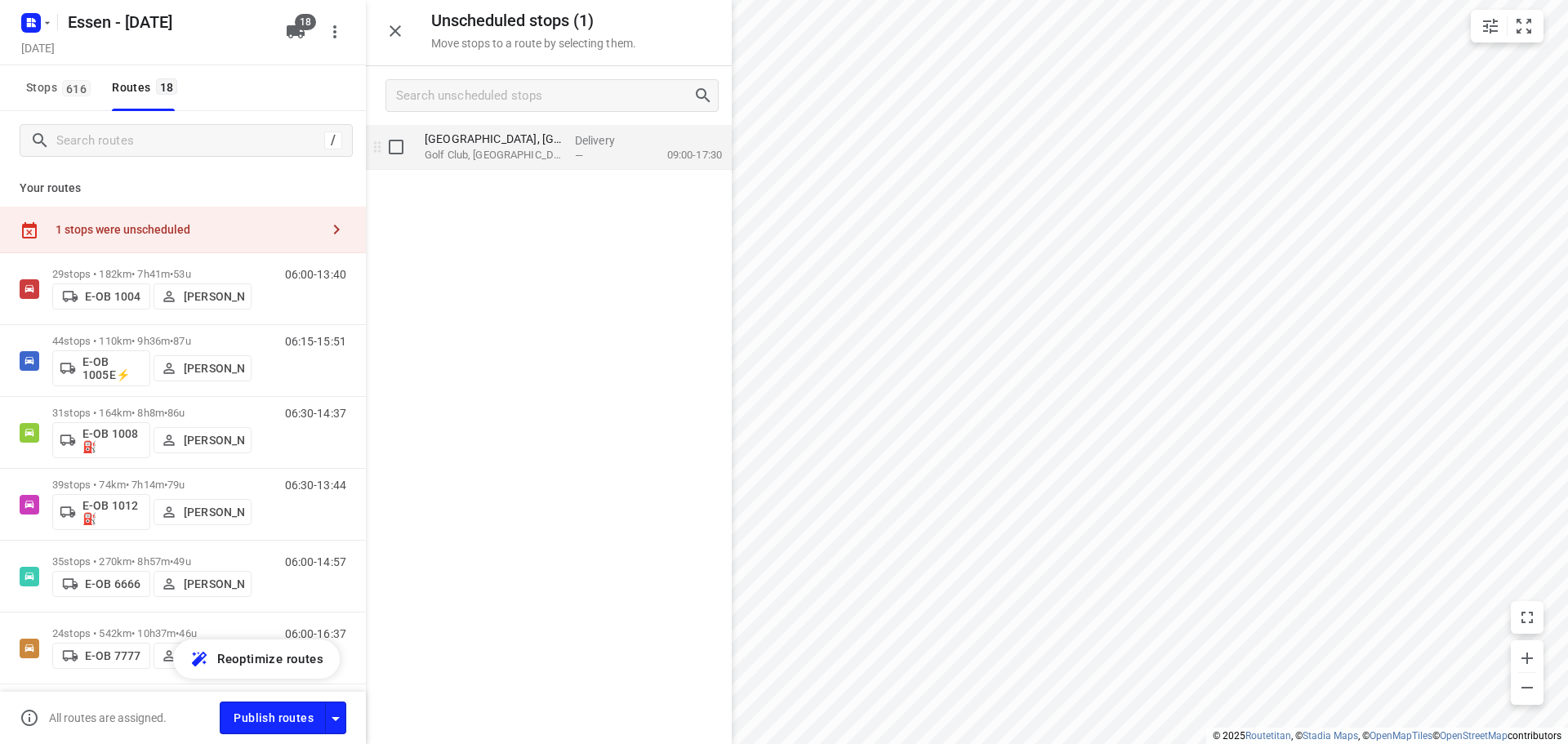
click at [478, 156] on p "Golf Club, Bochum" at bounding box center [493, 155] width 138 height 16
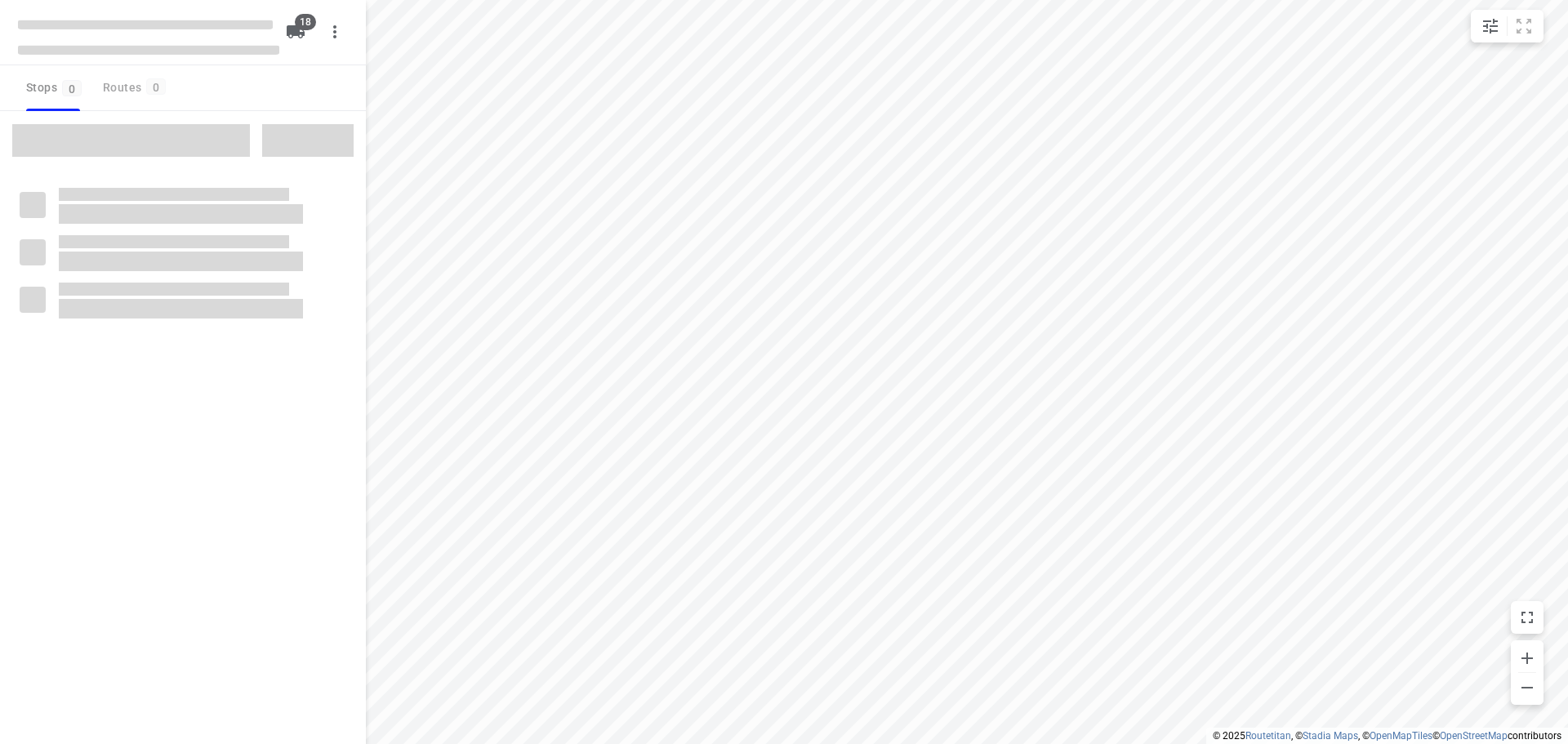
checkbox input "true"
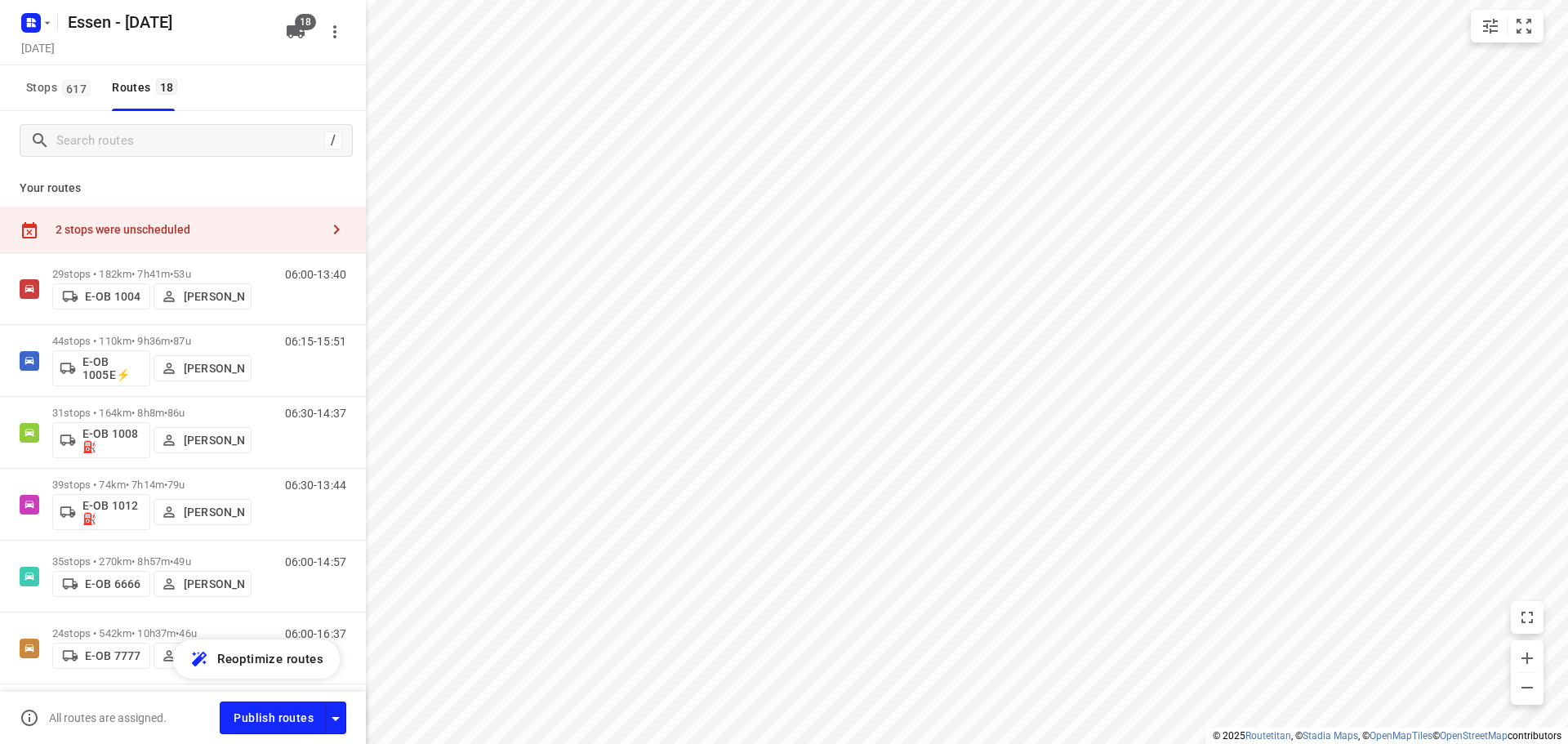
click at [172, 230] on div "2 stops were unscheduled" at bounding box center [188, 229] width 265 height 13
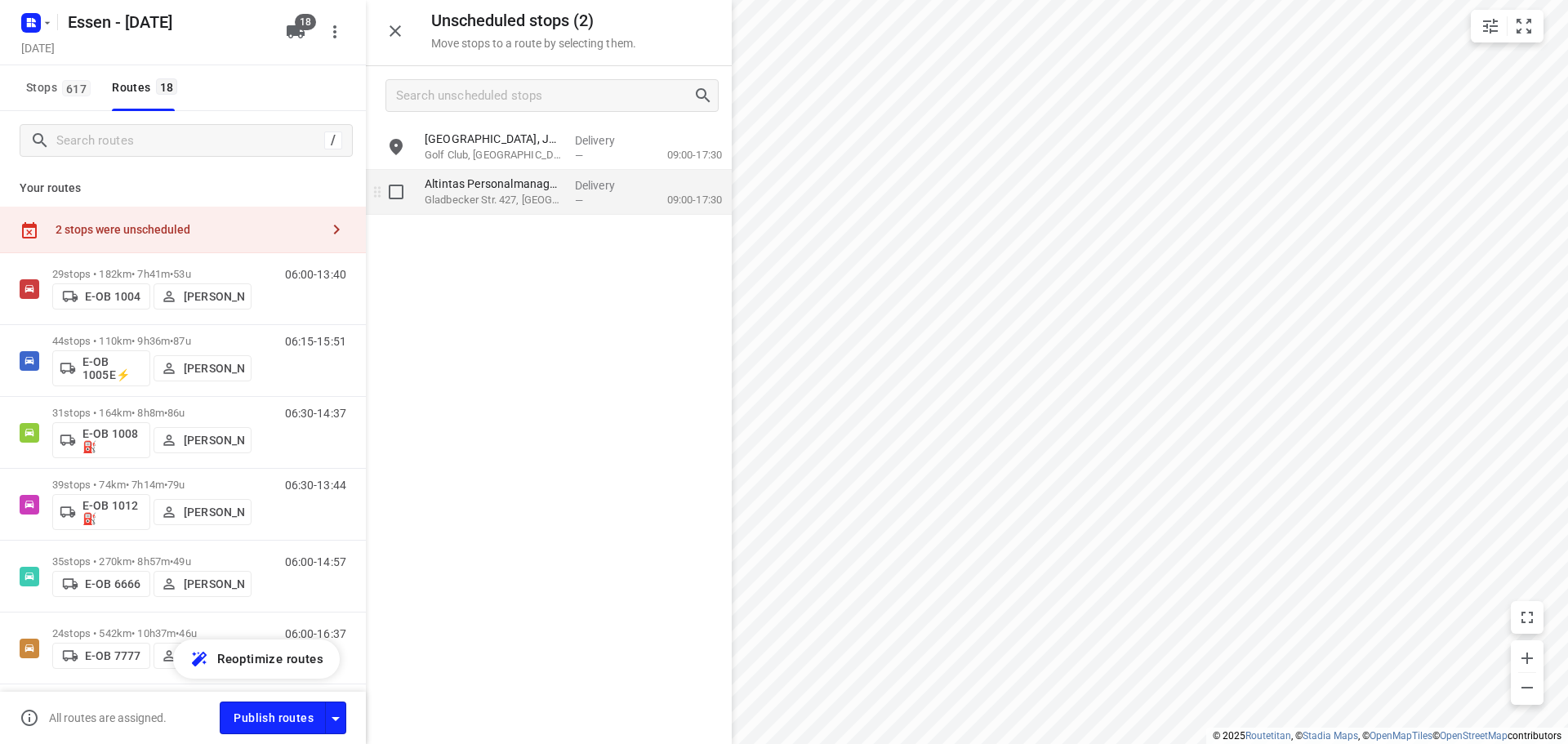
click at [509, 209] on div "Altintas Personalmanagement GmbH(Serkan Özpay) Gladbecker Str. 427, Essen" at bounding box center [493, 193] width 150 height 45
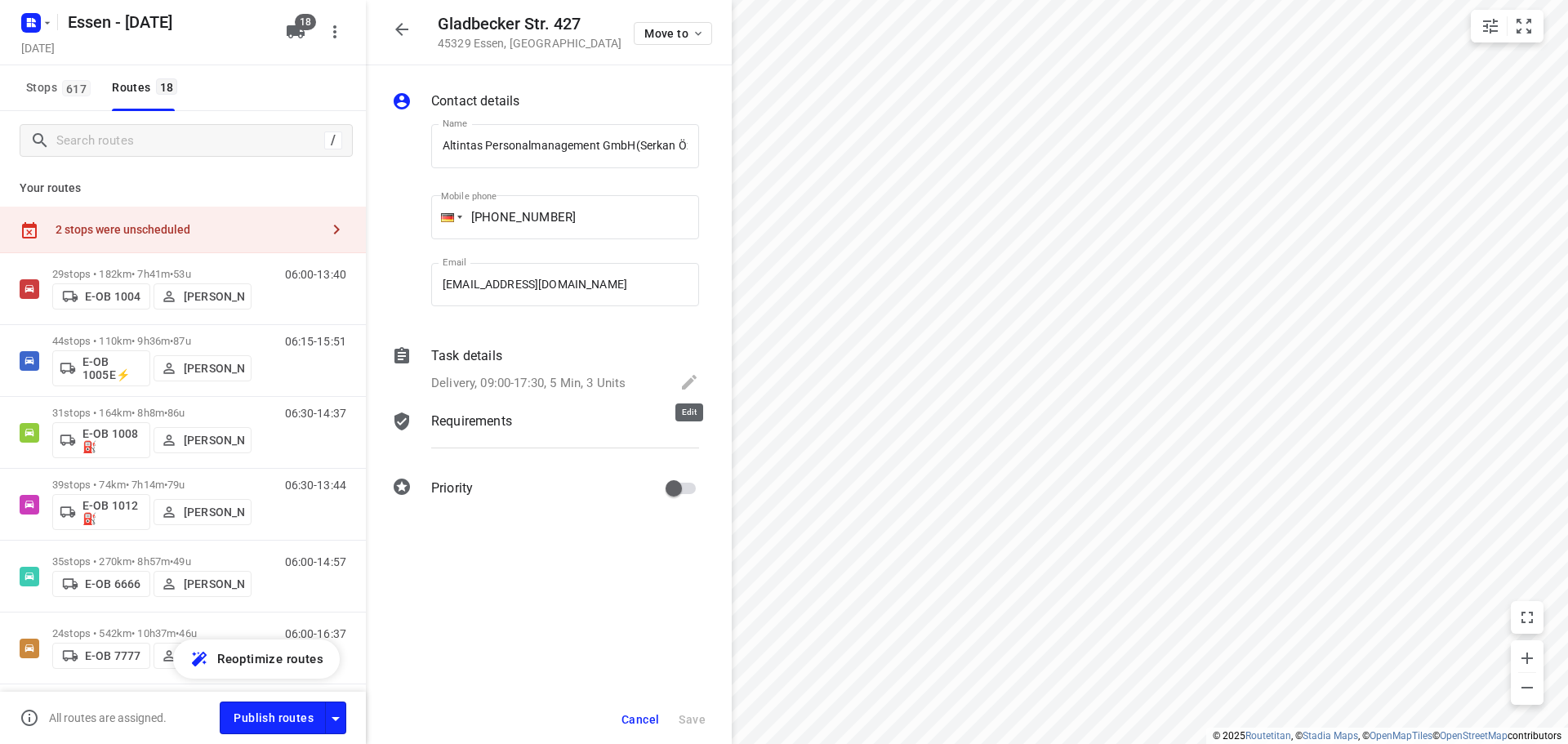
click at [685, 380] on icon at bounding box center [689, 382] width 20 height 20
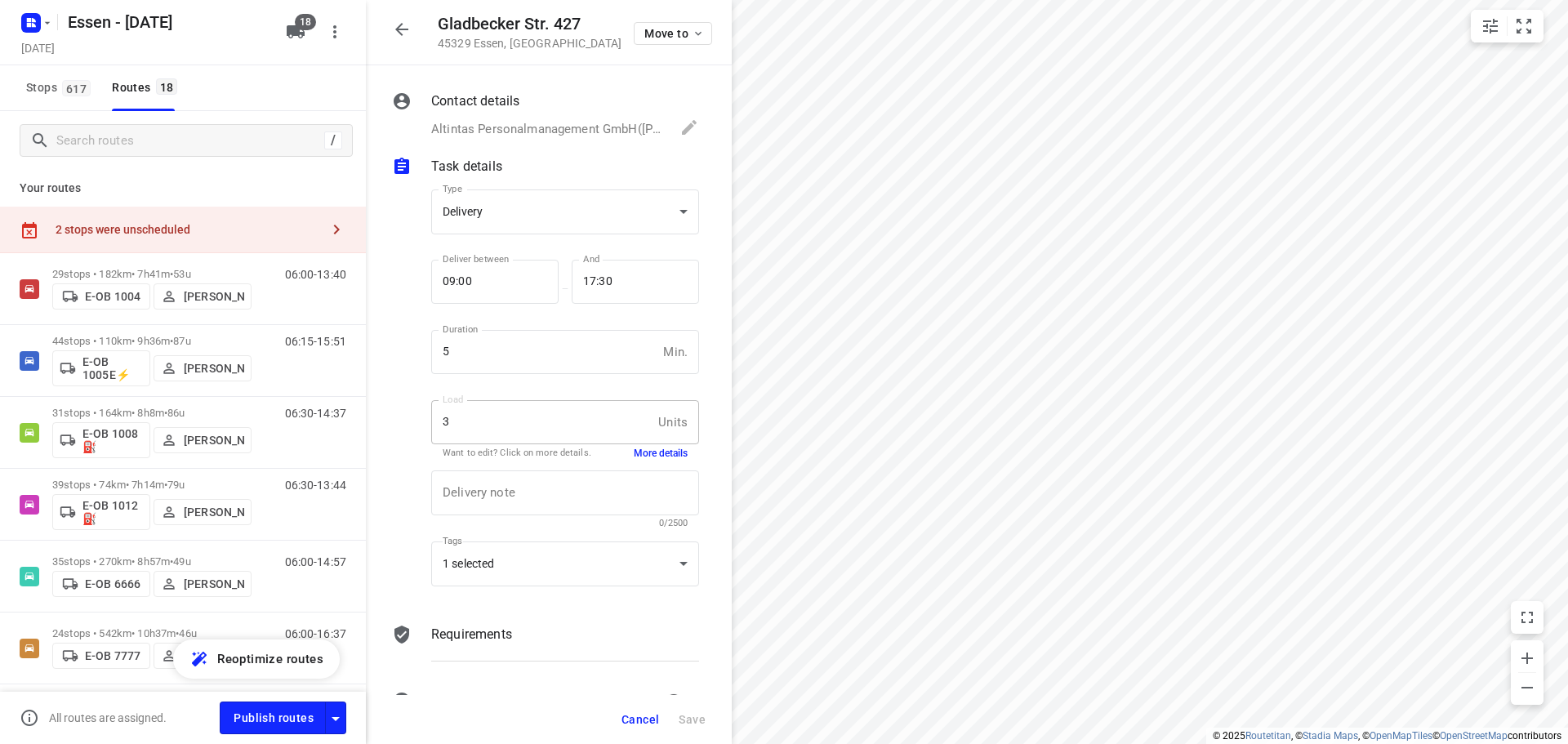
click at [658, 455] on button "More details" at bounding box center [660, 454] width 54 height 14
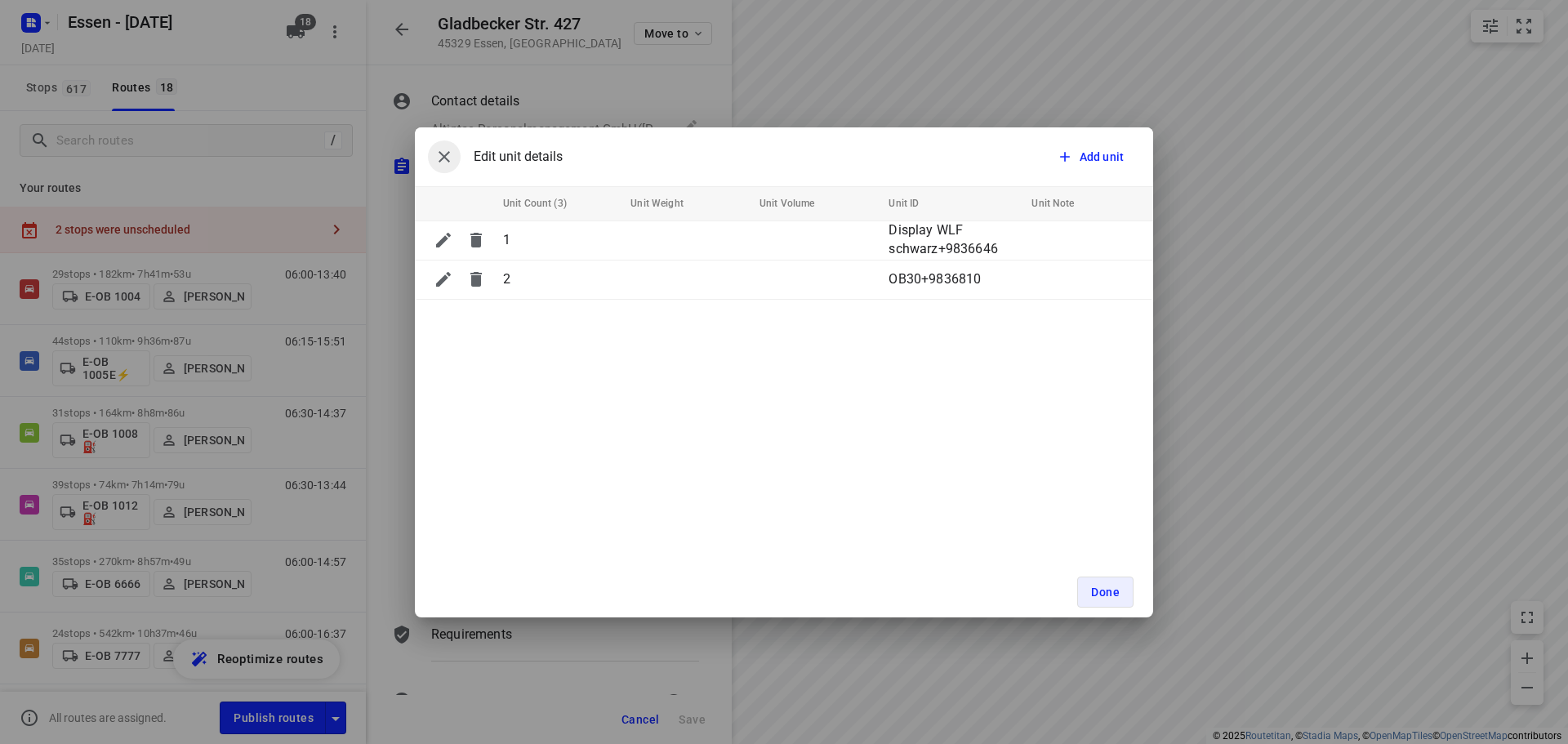
click at [441, 158] on icon "button" at bounding box center [444, 157] width 20 height 20
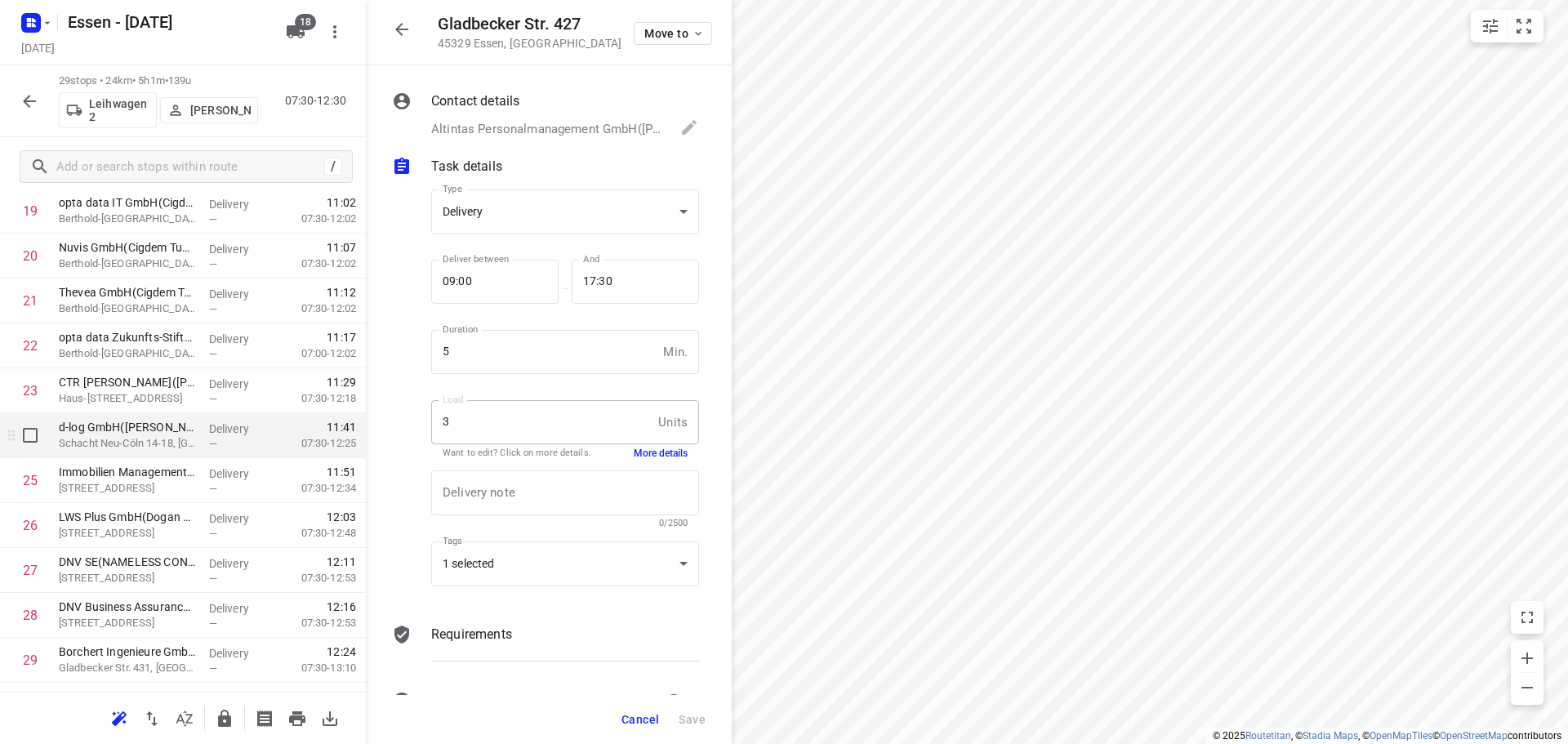
scroll to position [981, 0]
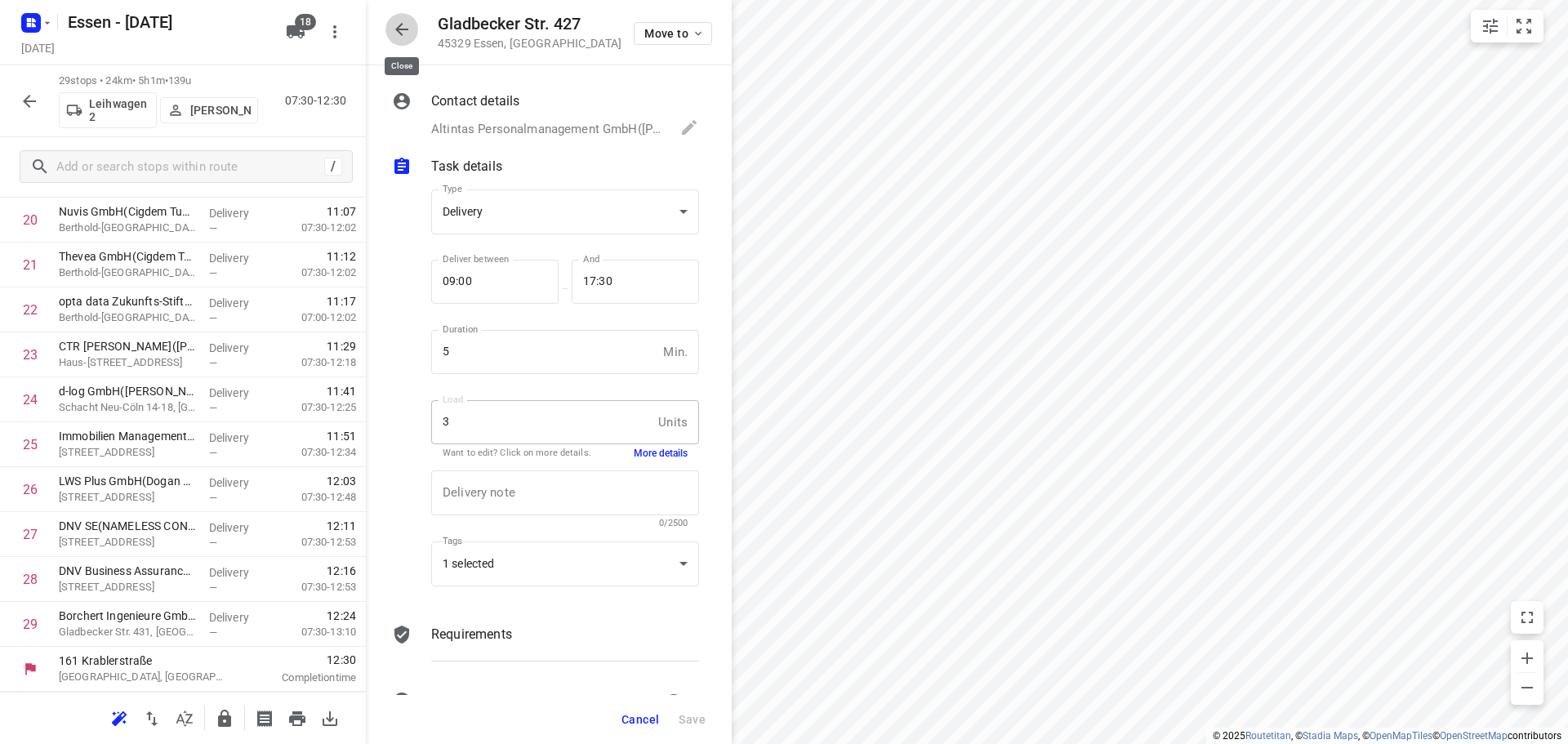
click at [394, 28] on icon "button" at bounding box center [401, 29] width 20 height 20
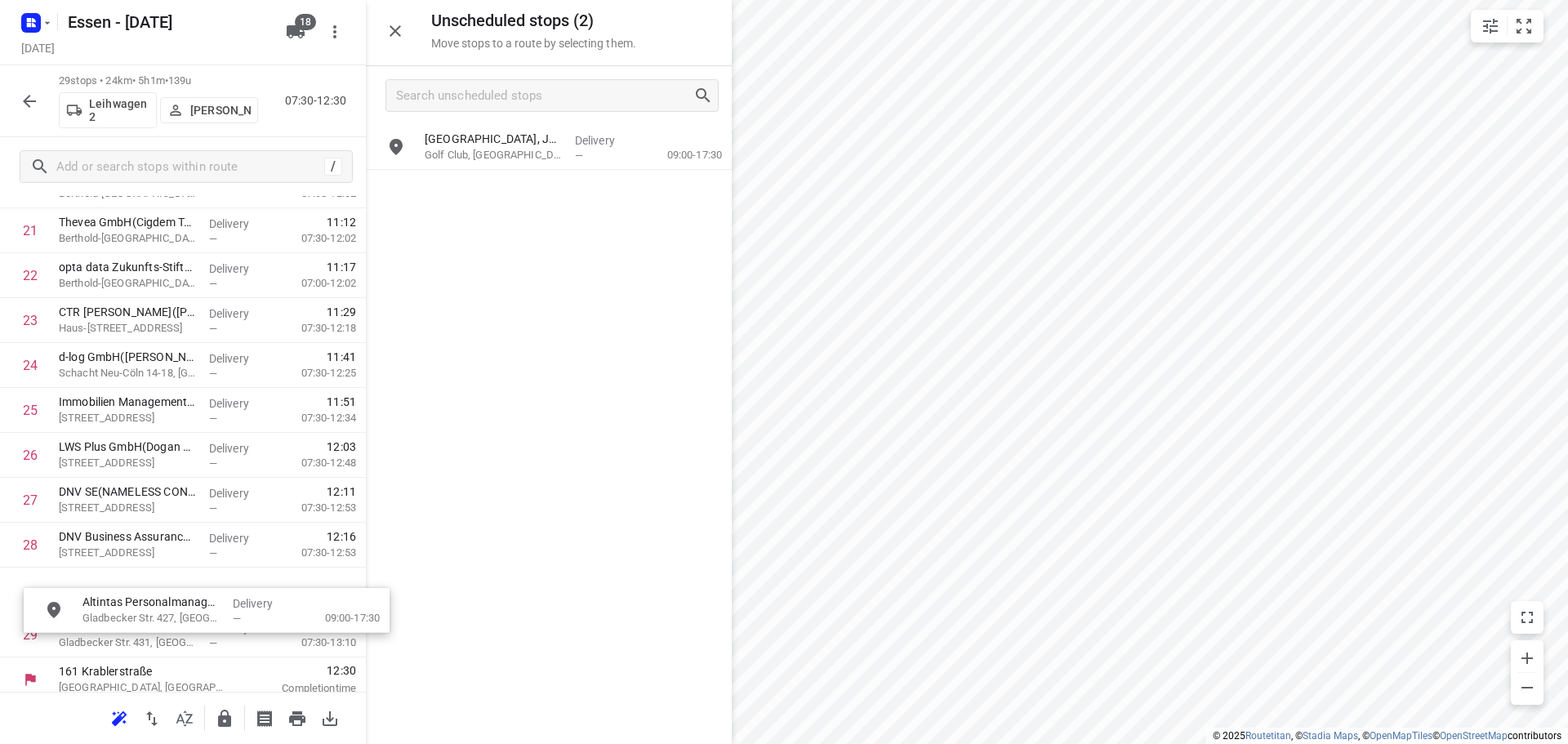
scroll to position [1032, 0]
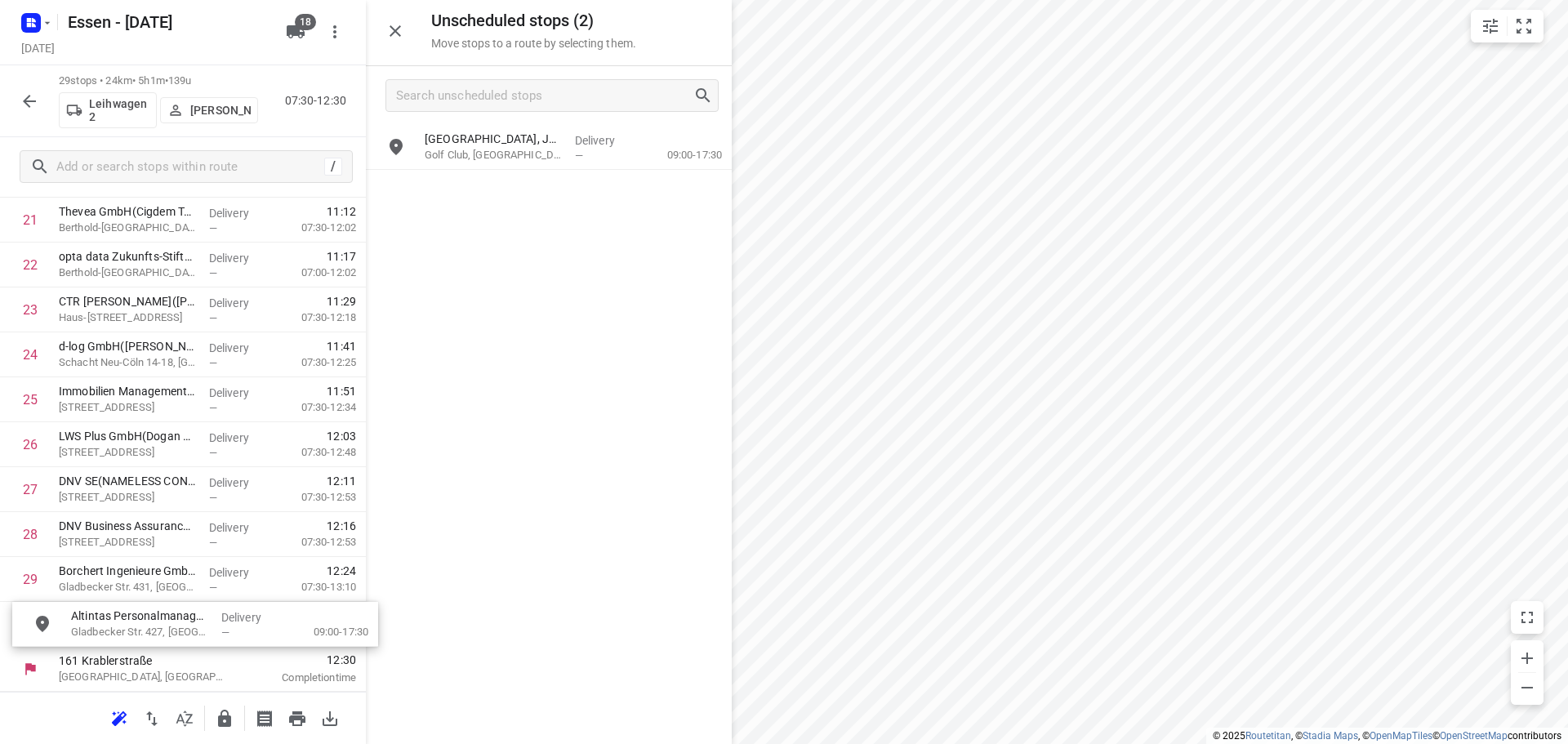
drag, startPoint x: 467, startPoint y: 194, endPoint x: 106, endPoint y: 632, distance: 567.6
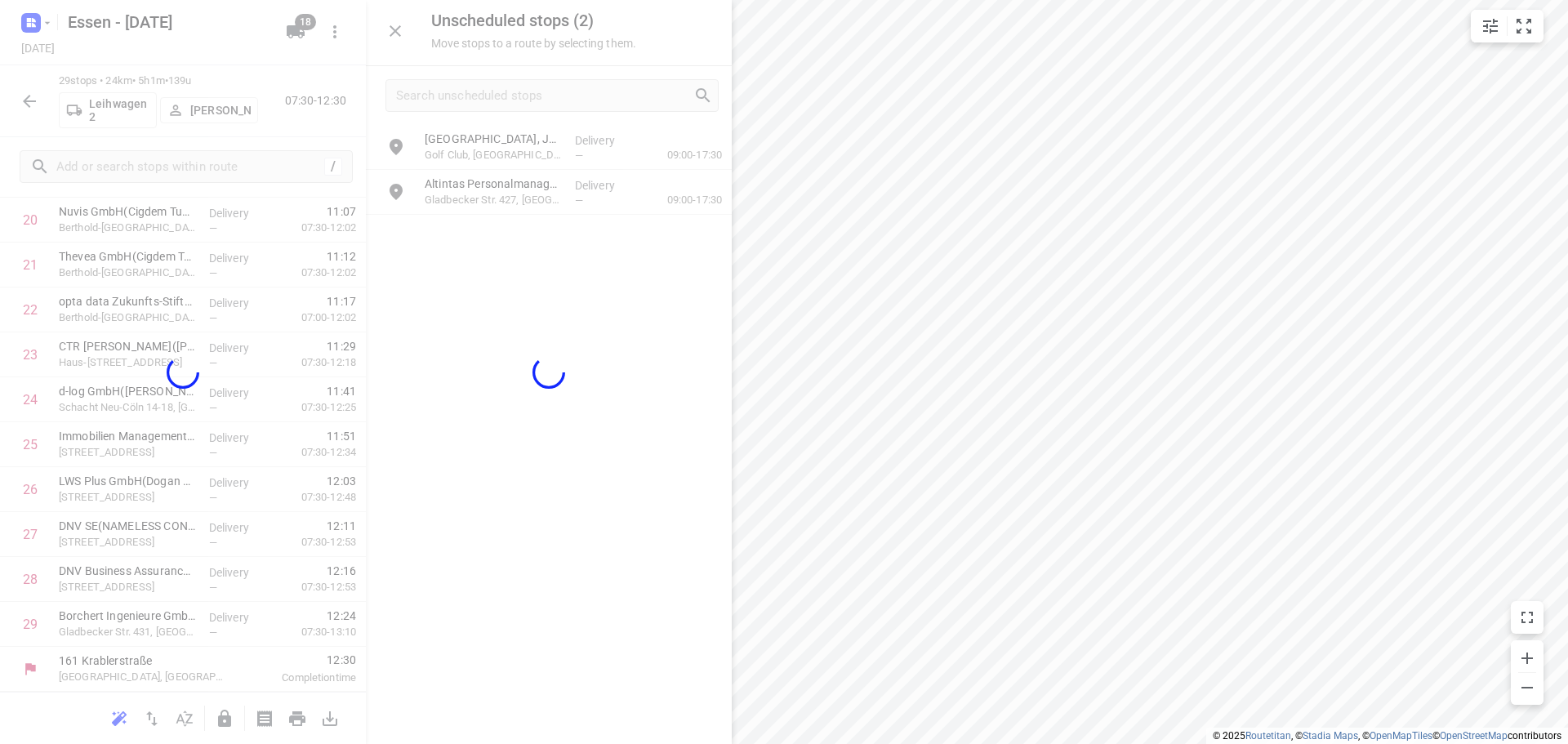
scroll to position [981, 0]
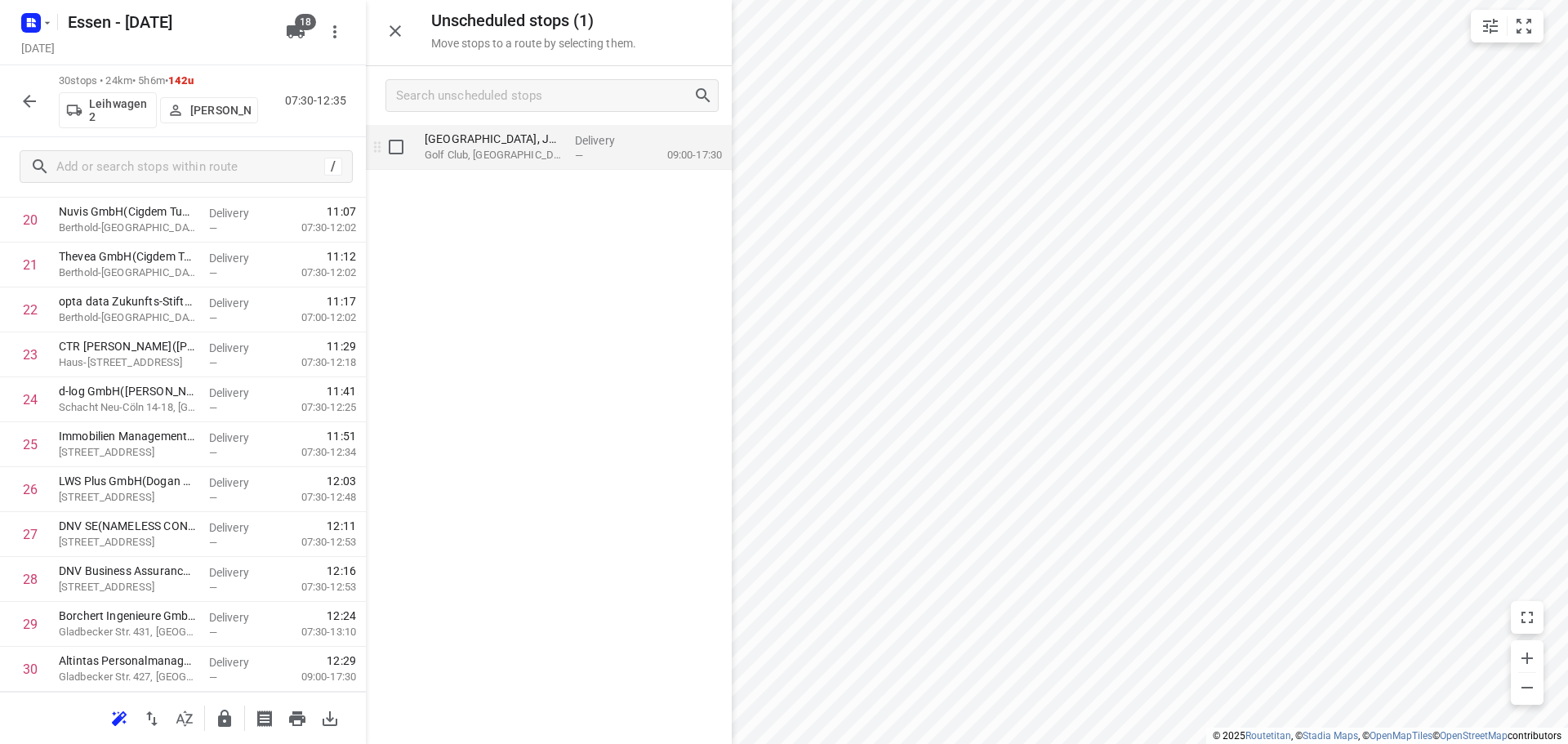
click at [515, 149] on p "Golf Club, [GEOGRAPHIC_DATA]" at bounding box center [493, 155] width 138 height 16
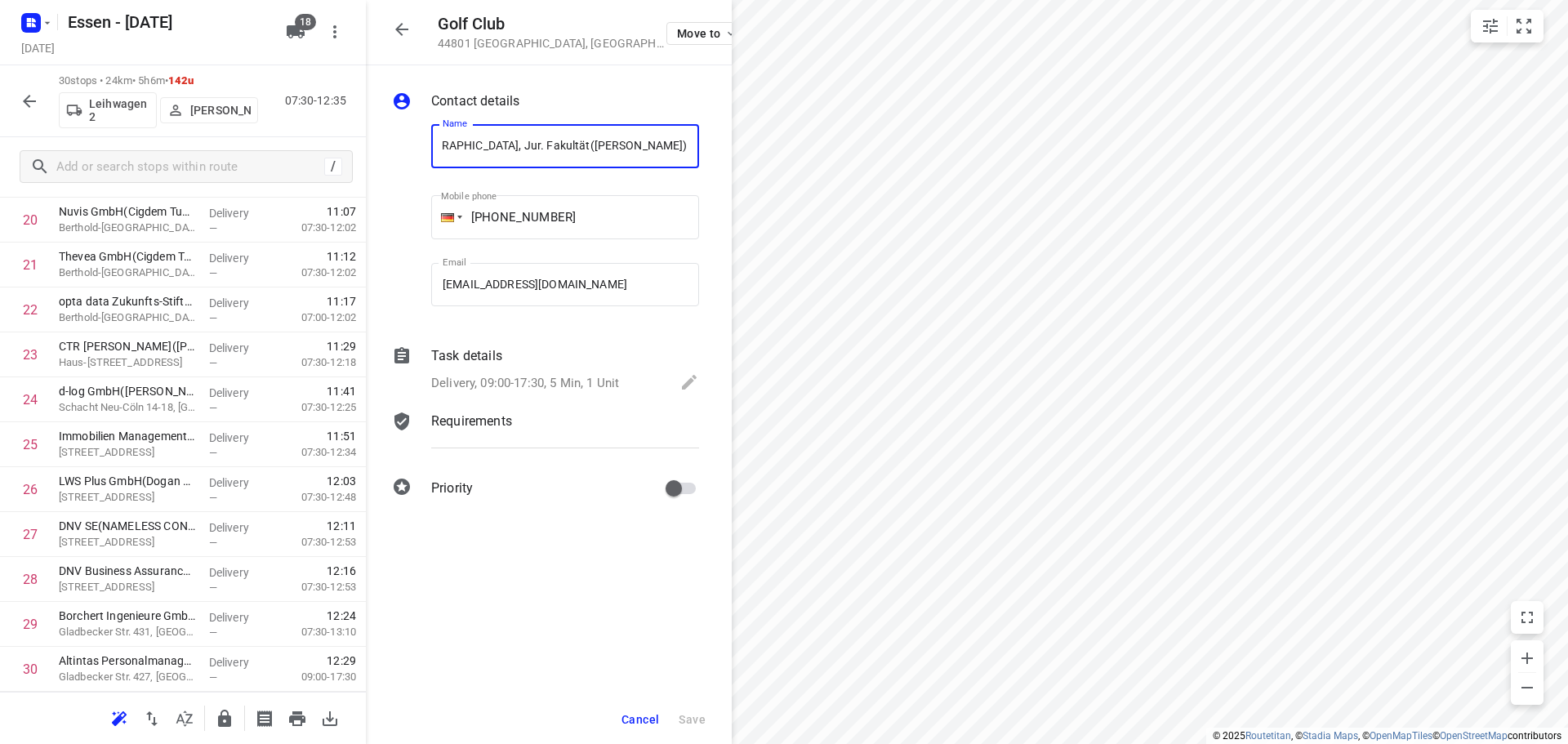
scroll to position [0, 0]
click at [32, 98] on icon "button" at bounding box center [29, 101] width 20 height 20
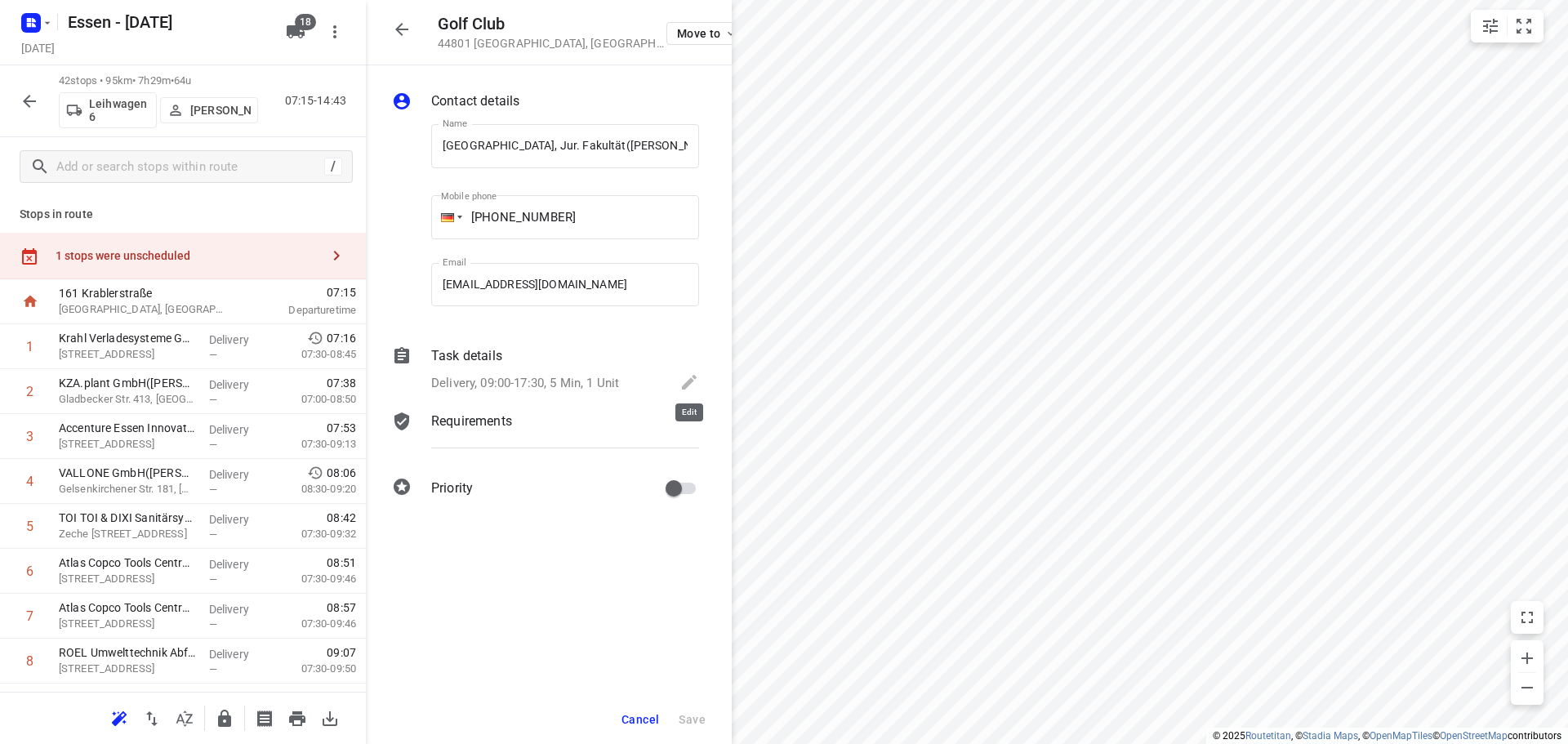
click at [689, 380] on icon at bounding box center [689, 382] width 15 height 15
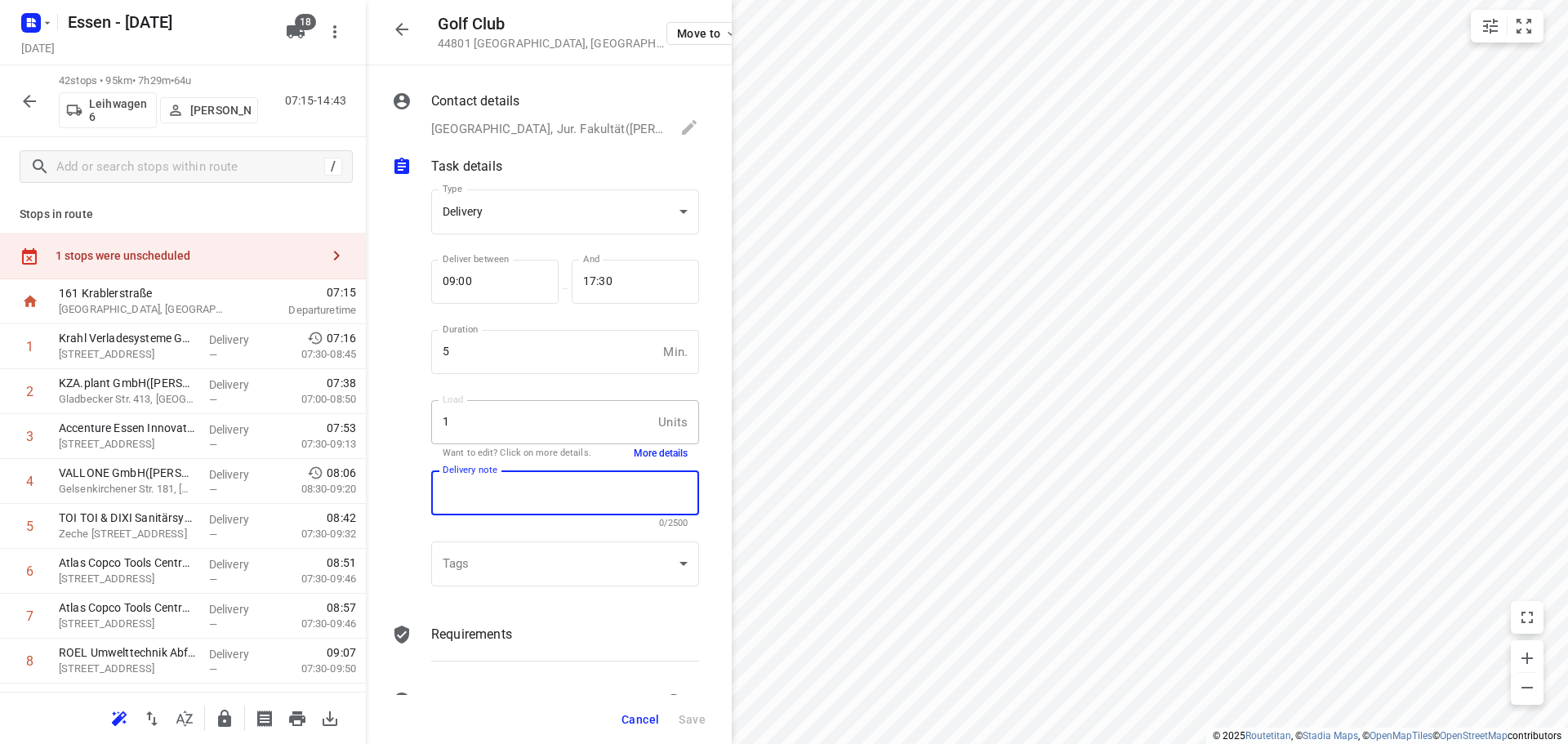
click at [505, 495] on textarea at bounding box center [565, 493] width 245 height 15
click at [406, 324] on div at bounding box center [408, 390] width 40 height 429
click at [635, 716] on span "Cancel" at bounding box center [640, 719] width 38 height 13
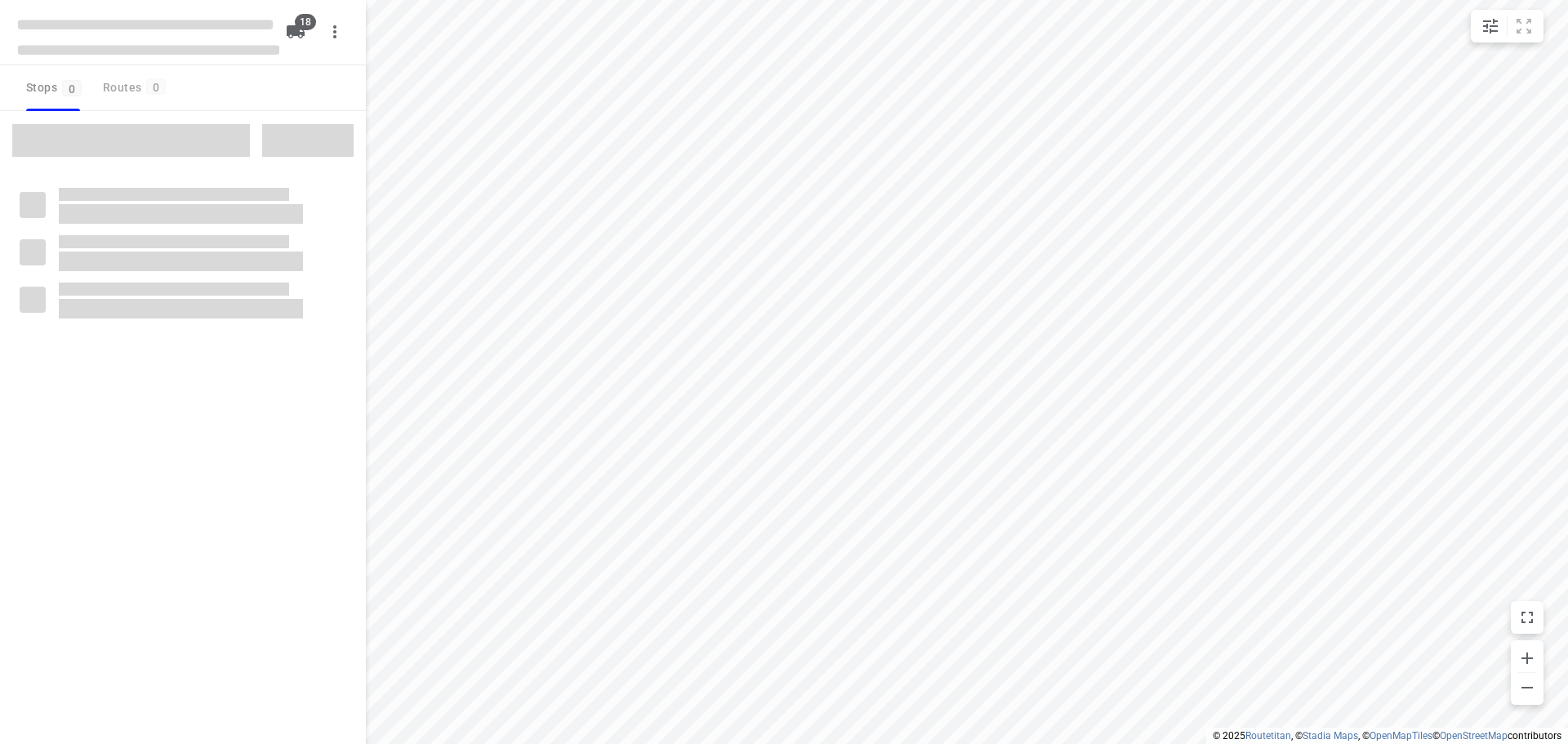
checkbox input "true"
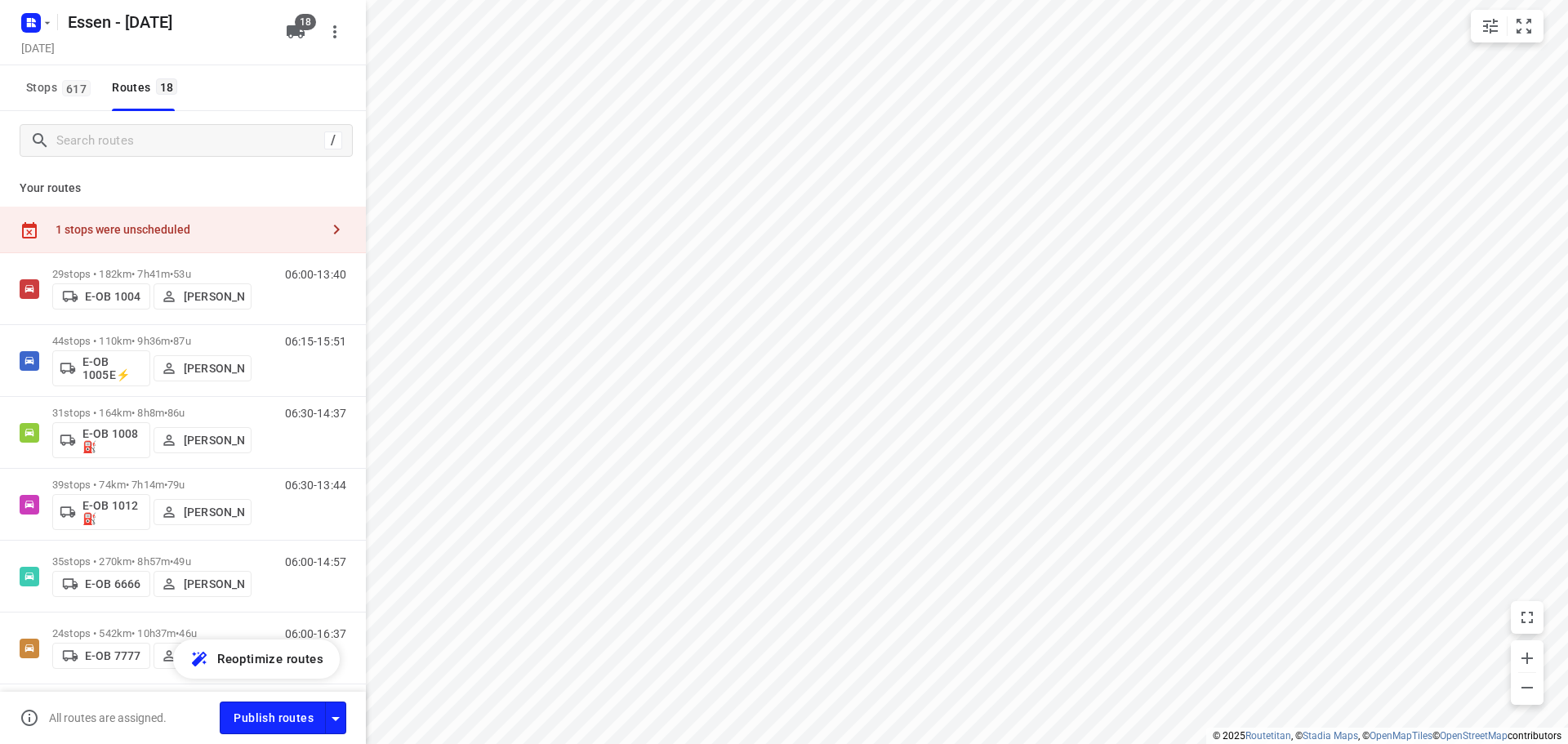
click at [191, 225] on div "1 stops were unscheduled" at bounding box center [188, 229] width 265 height 13
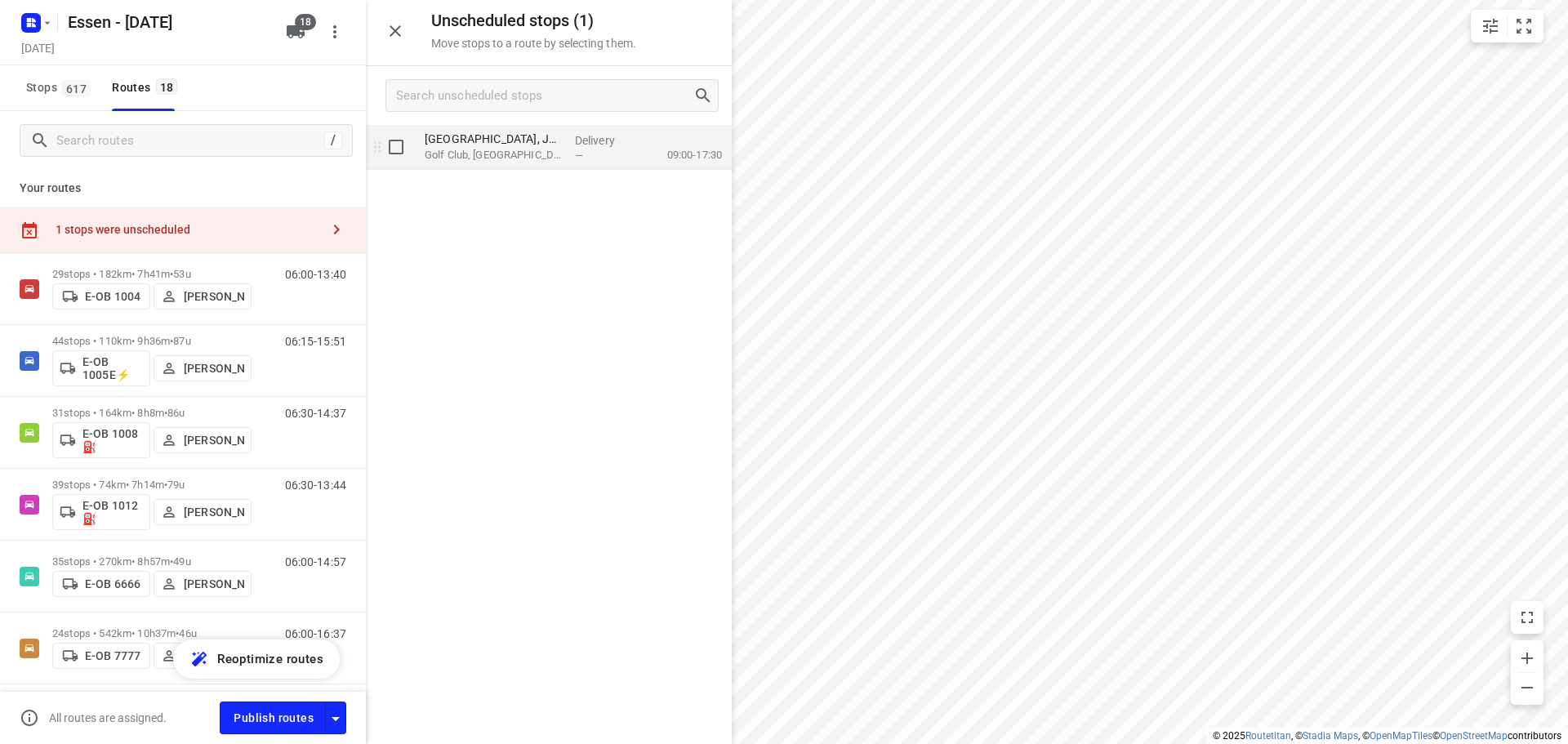
click at [509, 149] on p "Golf Club, [GEOGRAPHIC_DATA]" at bounding box center [493, 155] width 138 height 16
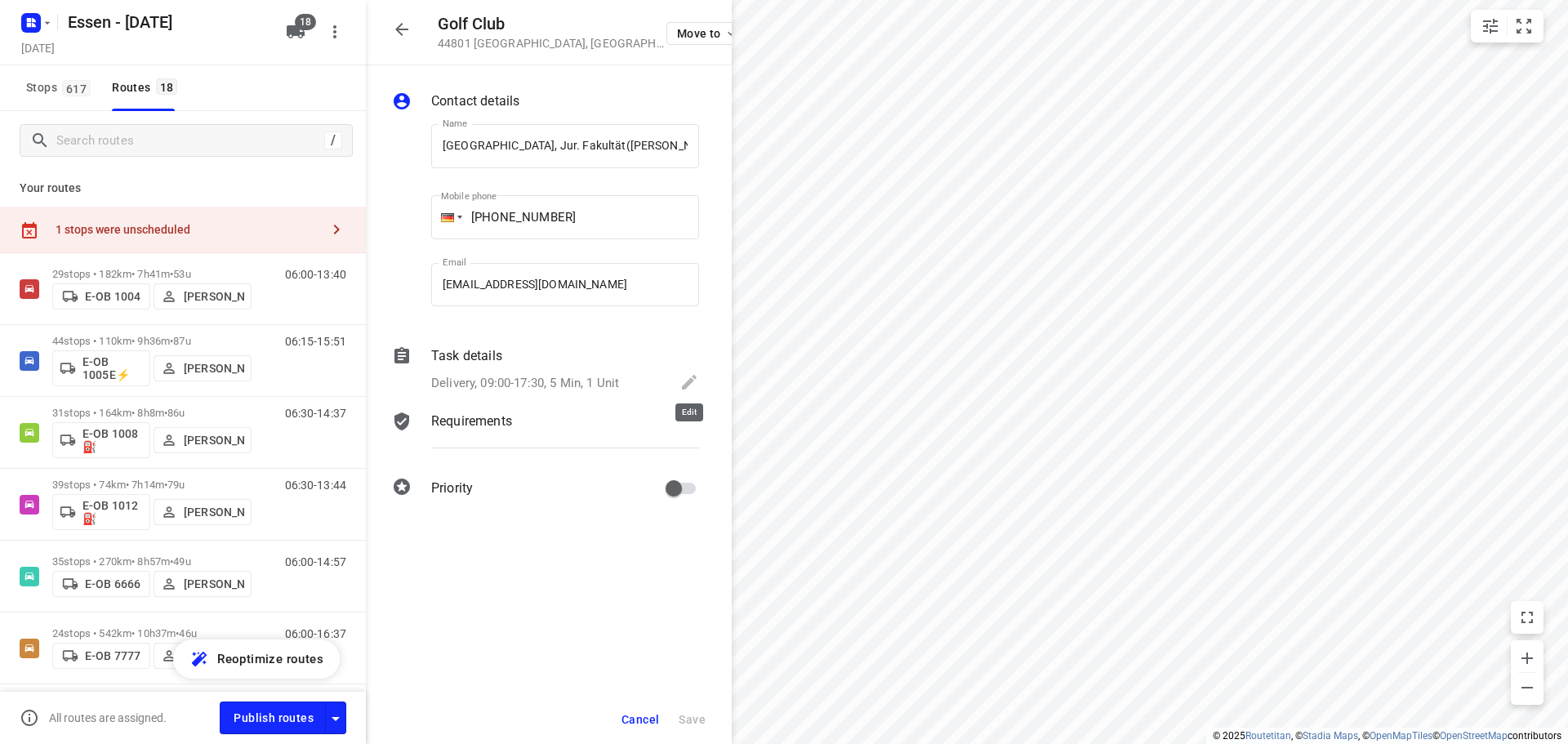
click at [686, 383] on icon at bounding box center [689, 382] width 15 height 15
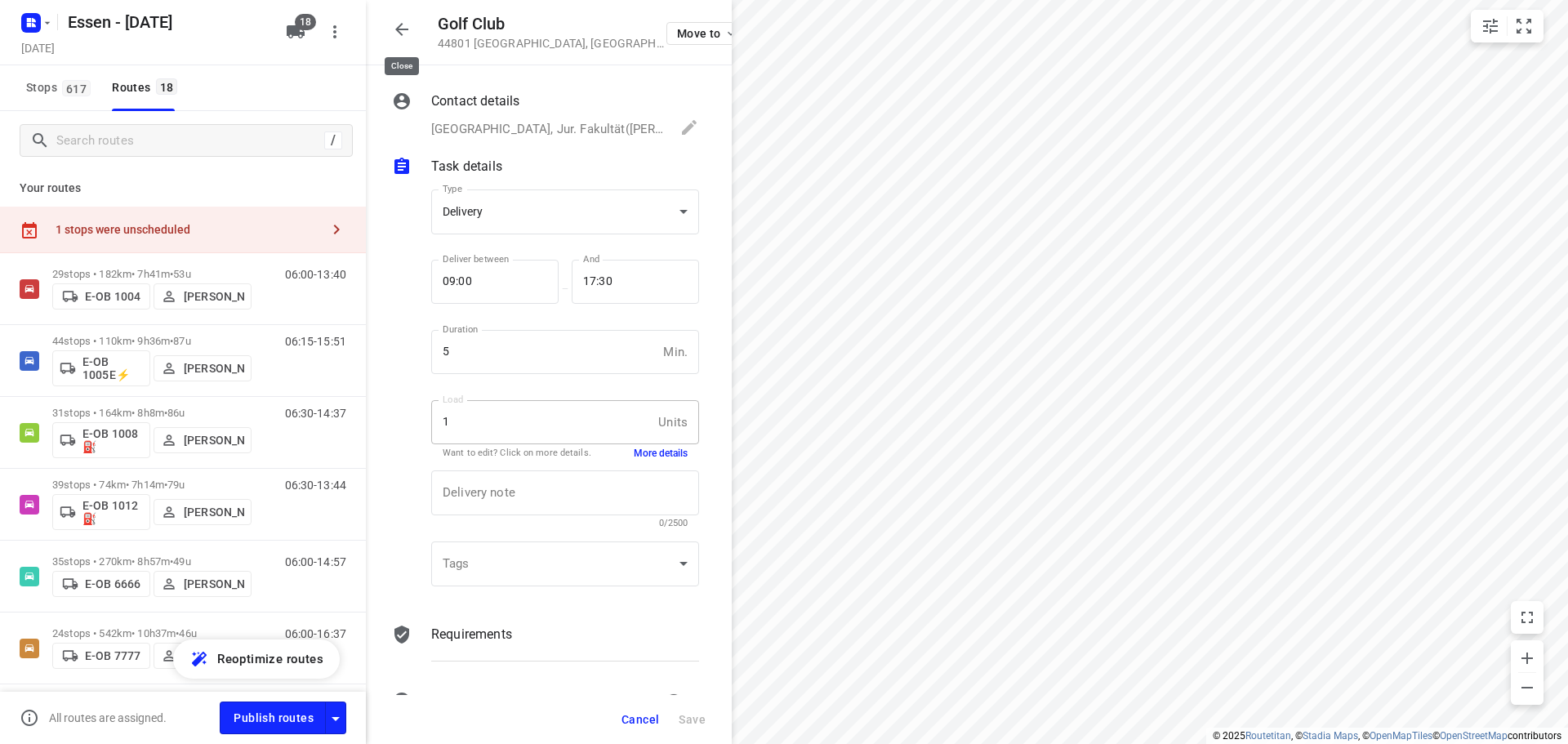
click at [402, 22] on icon "button" at bounding box center [401, 29] width 20 height 20
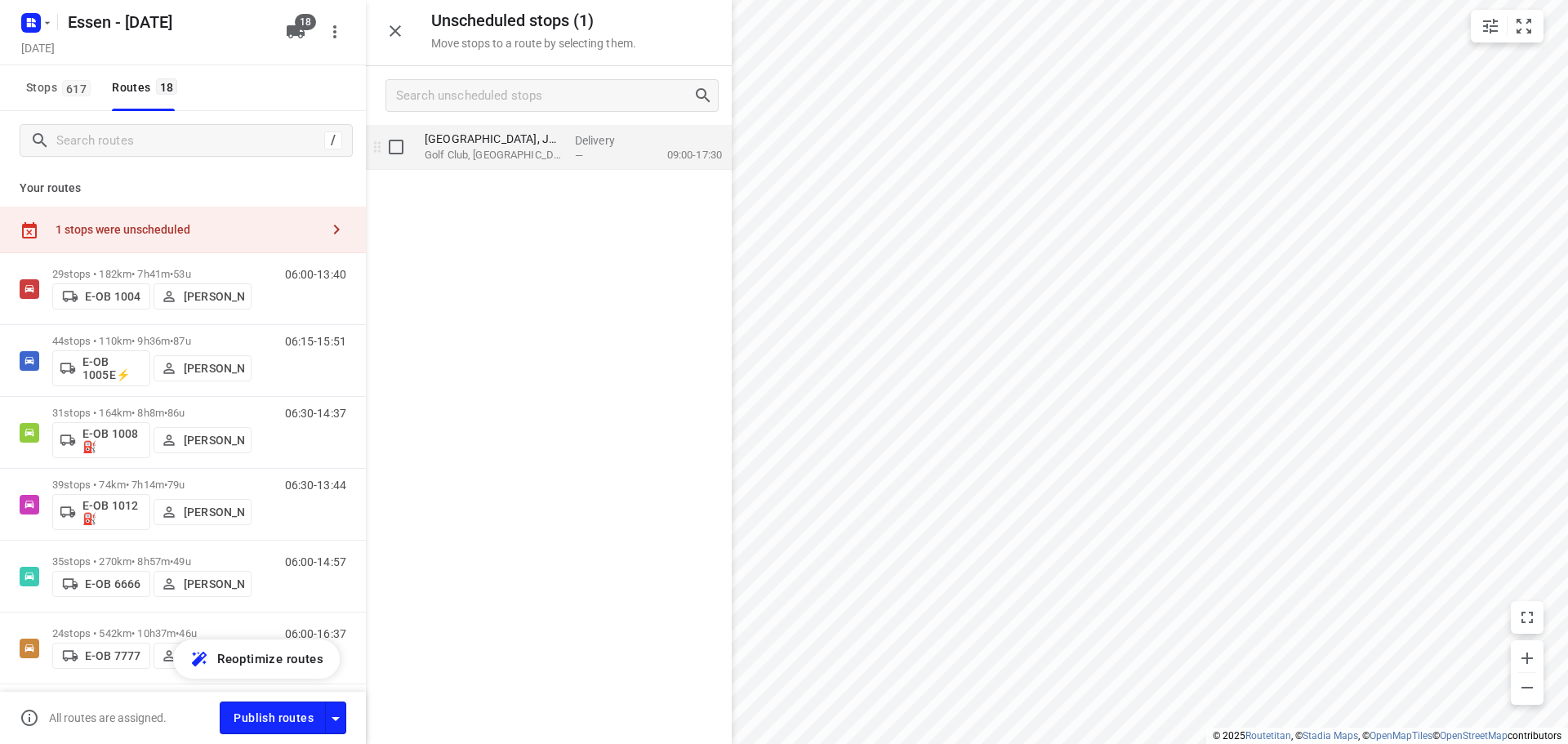
click at [484, 157] on p "Golf Club, [GEOGRAPHIC_DATA]" at bounding box center [493, 155] width 138 height 16
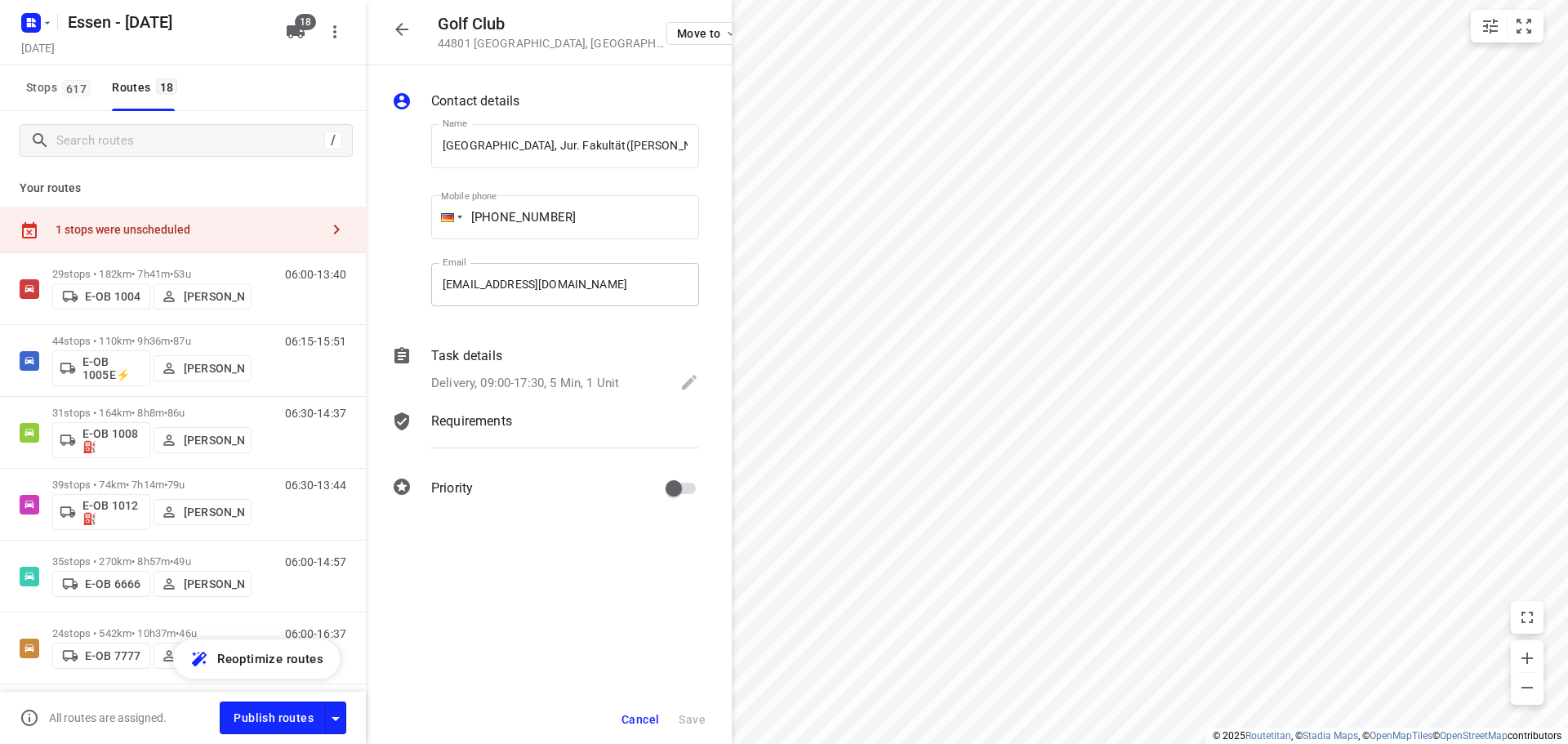
scroll to position [0, 84]
click at [682, 384] on icon at bounding box center [689, 382] width 20 height 20
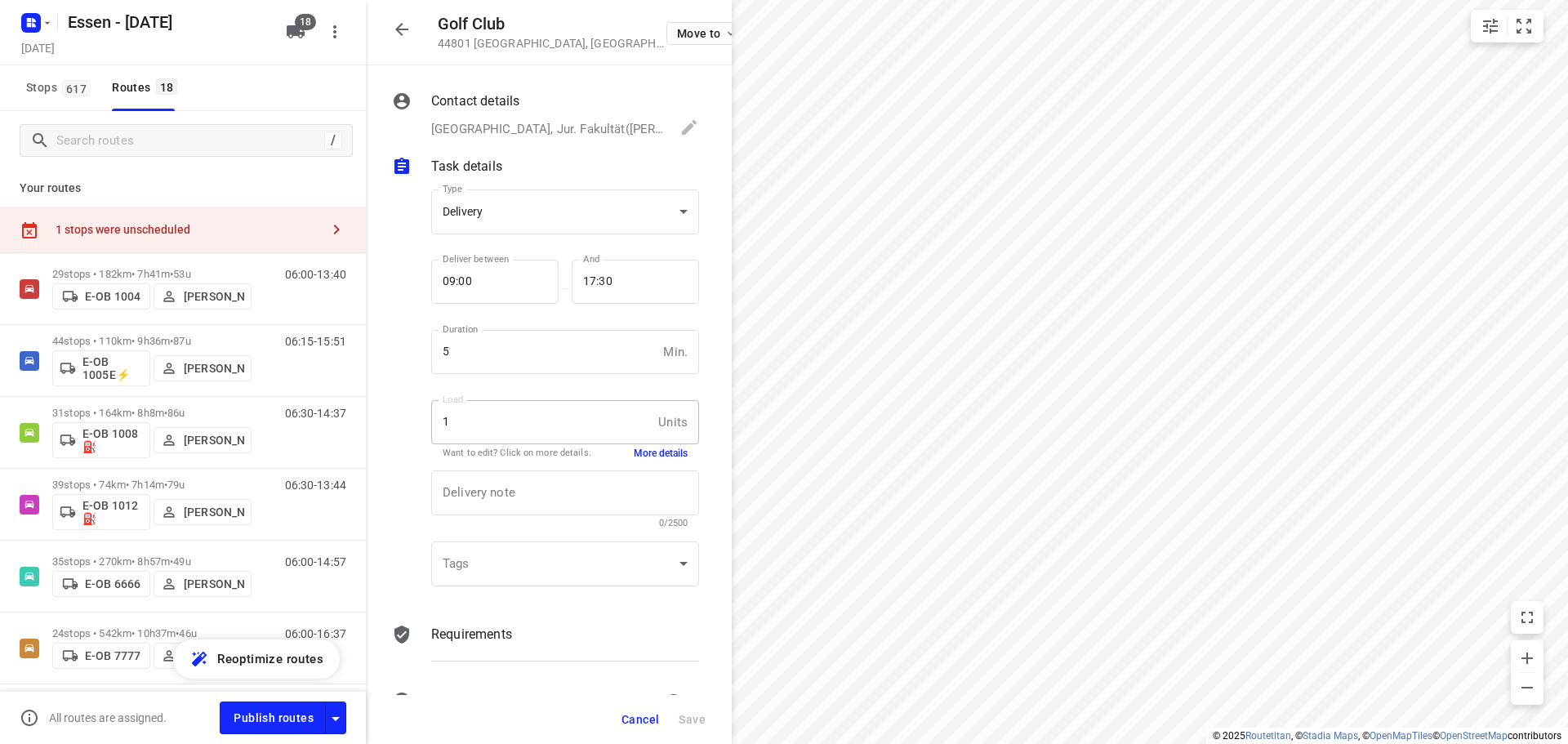
click at [652, 446] on div "Load 1 Units Load Want to edit? Click on more details. More details" at bounding box center [566, 429] width 268 height 58
click at [649, 456] on button "More details" at bounding box center [660, 454] width 54 height 14
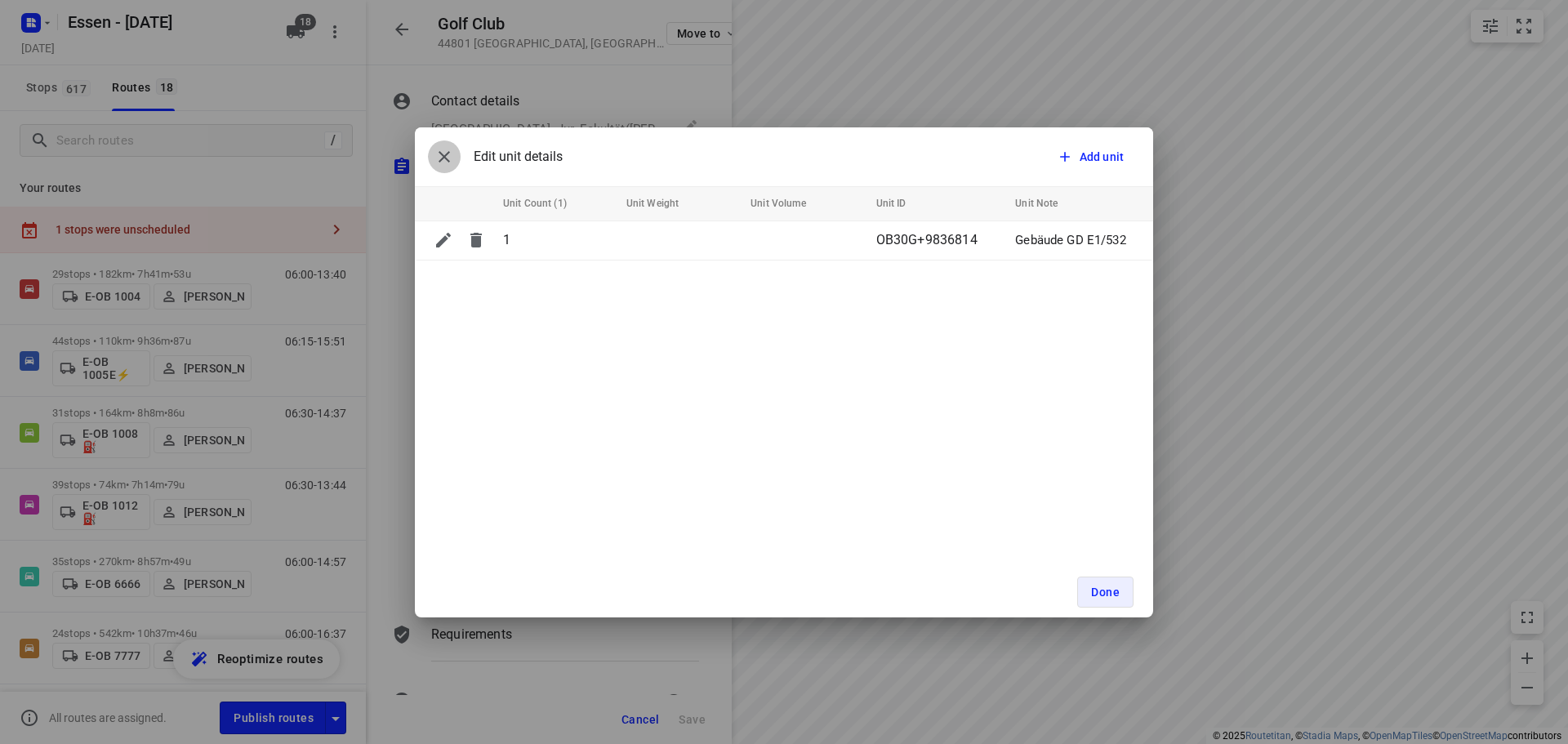
click at [444, 158] on icon "button" at bounding box center [444, 157] width 20 height 20
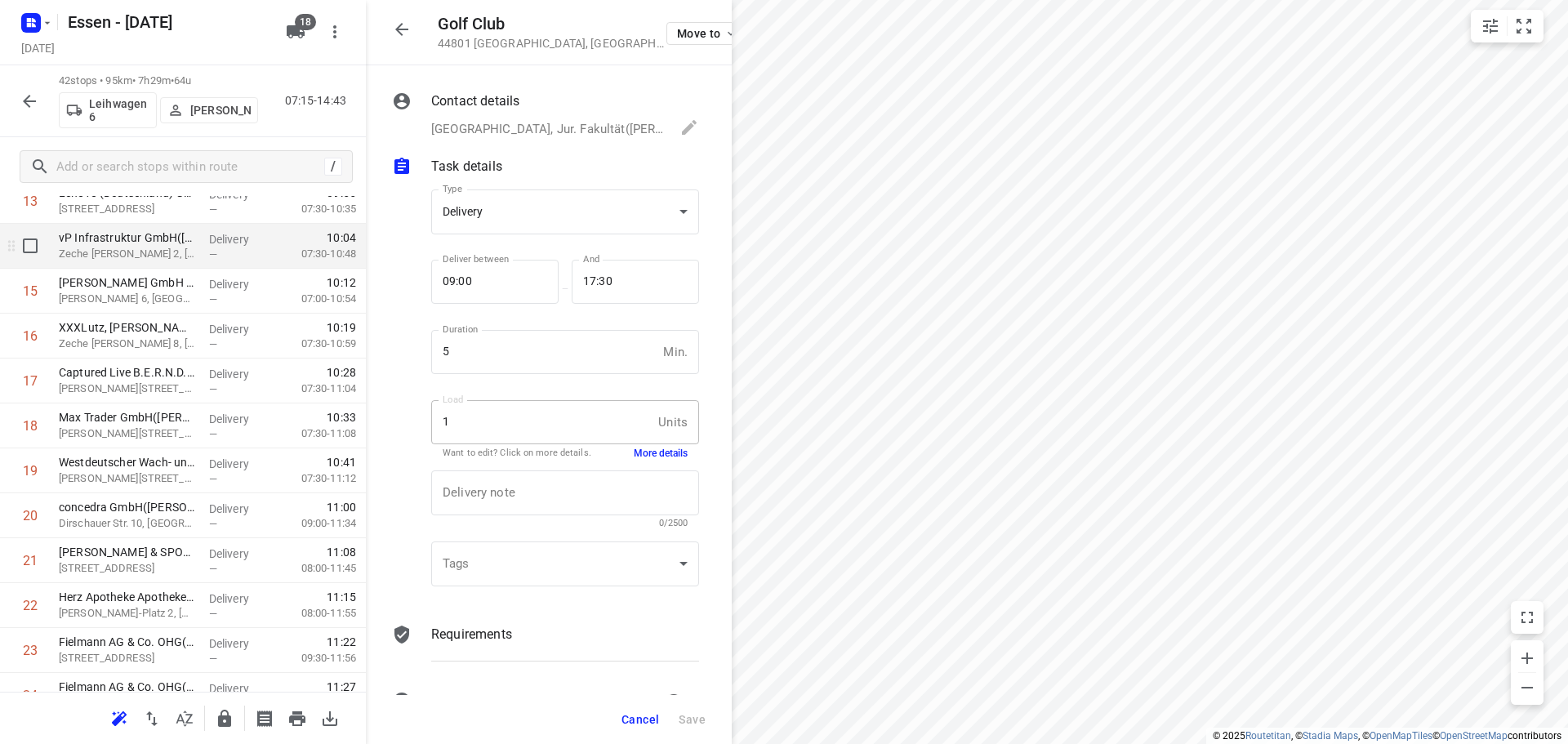
scroll to position [817, 0]
click at [401, 28] on icon "button" at bounding box center [401, 29] width 13 height 13
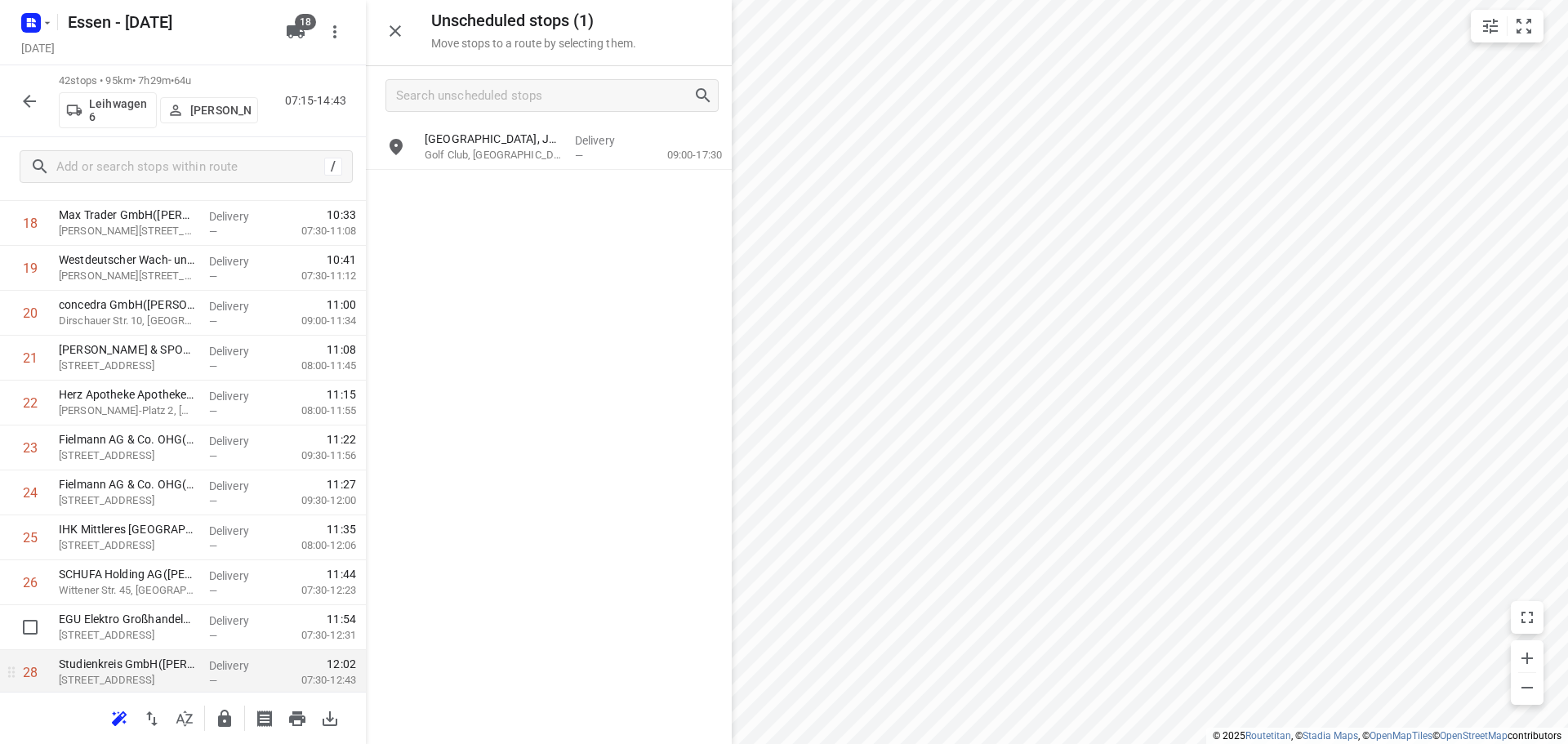
scroll to position [981, 0]
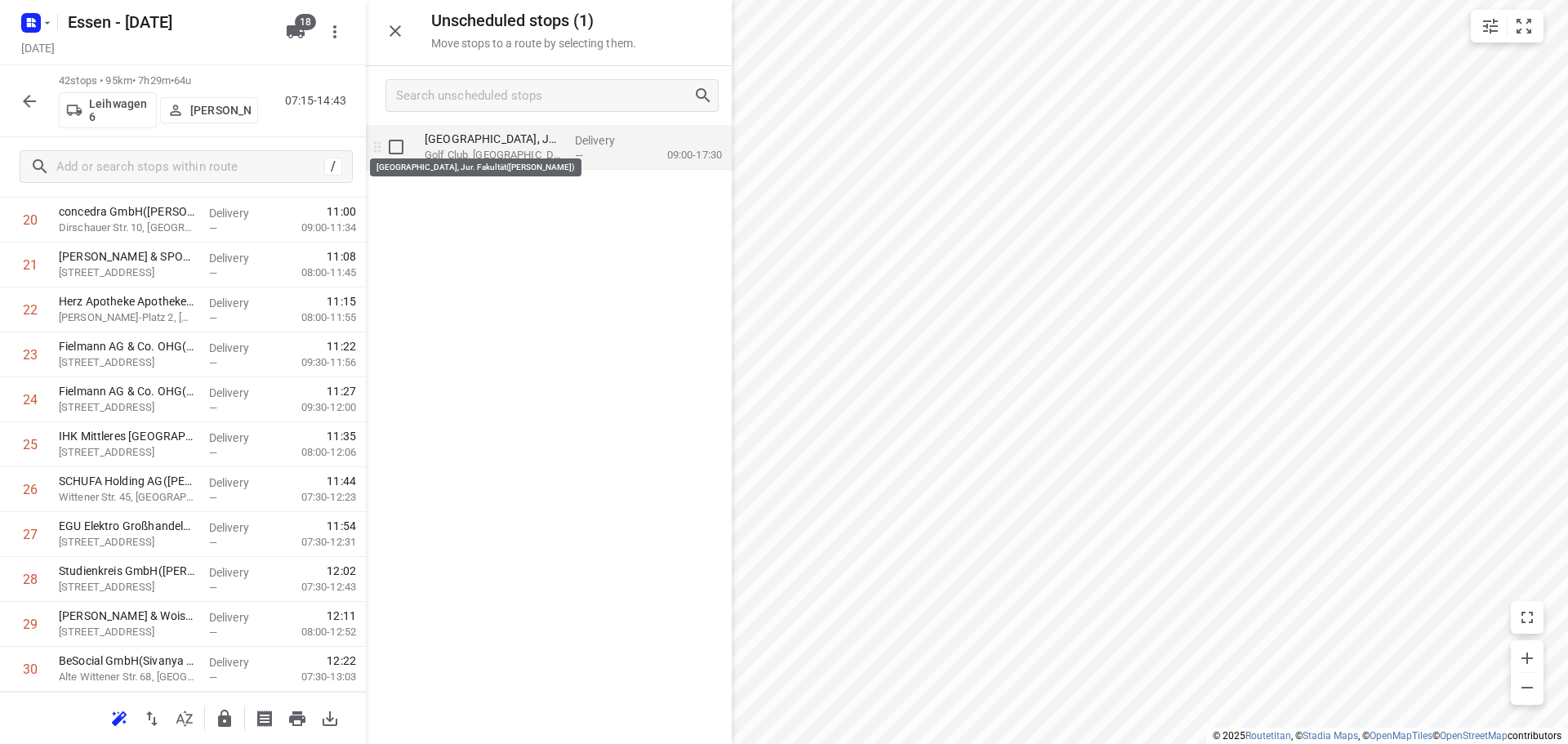
click at [493, 145] on div "[GEOGRAPHIC_DATA], Jur. Fakultät([PERSON_NAME]) [GEOGRAPHIC_DATA], [GEOGRAPHIC_…" at bounding box center [493, 147] width 150 height 45
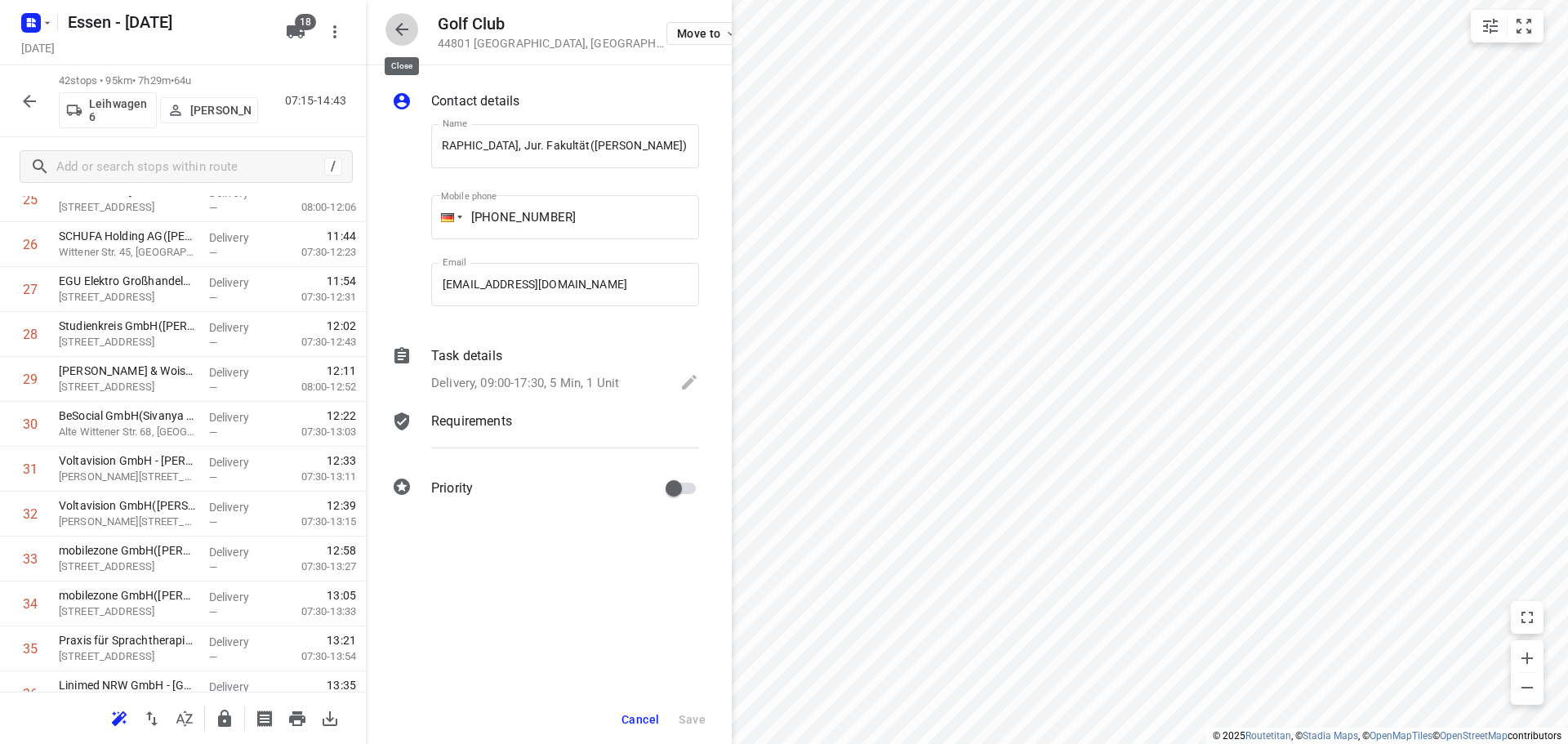
scroll to position [0, 0]
click at [404, 34] on icon "button" at bounding box center [401, 29] width 20 height 20
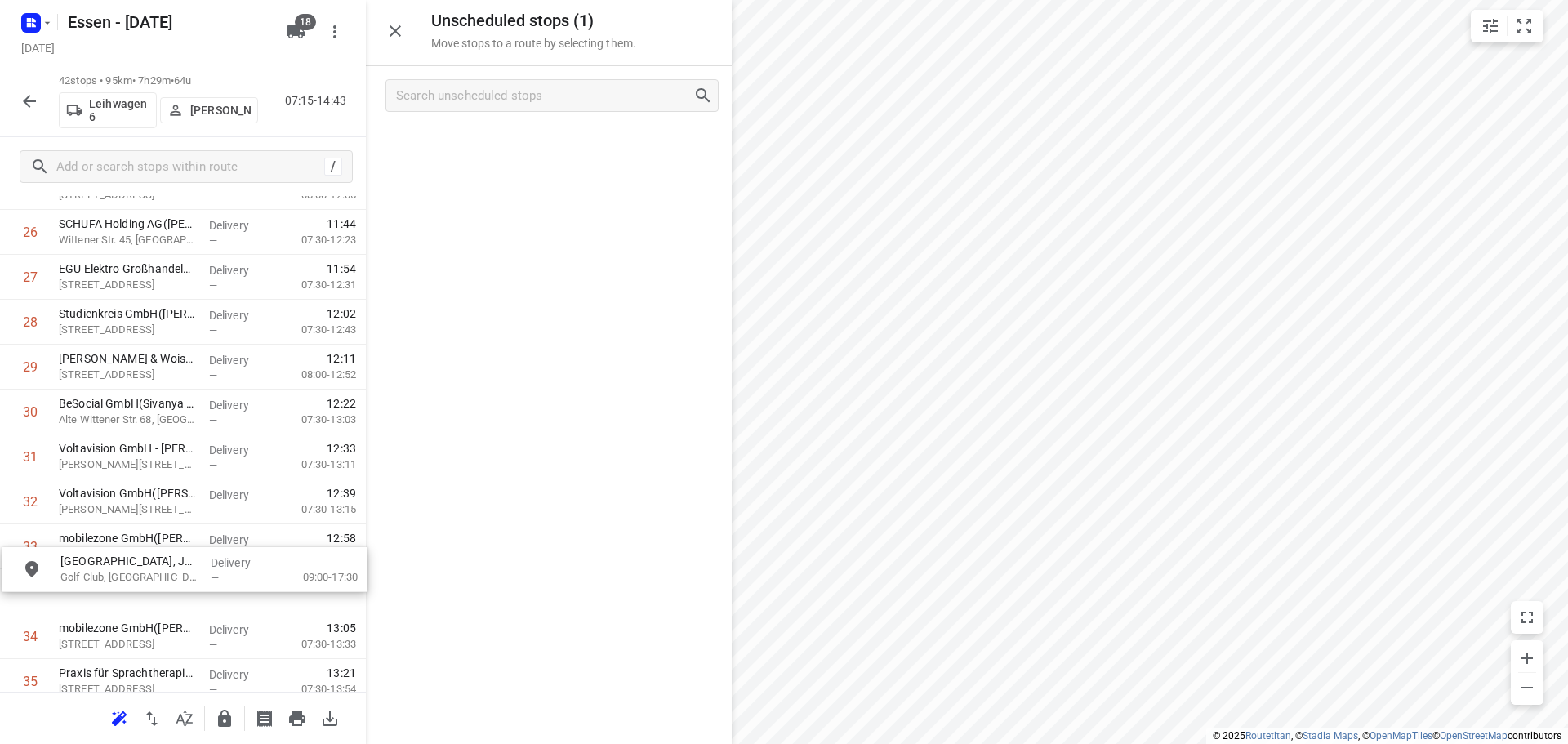
scroll to position [1245, 0]
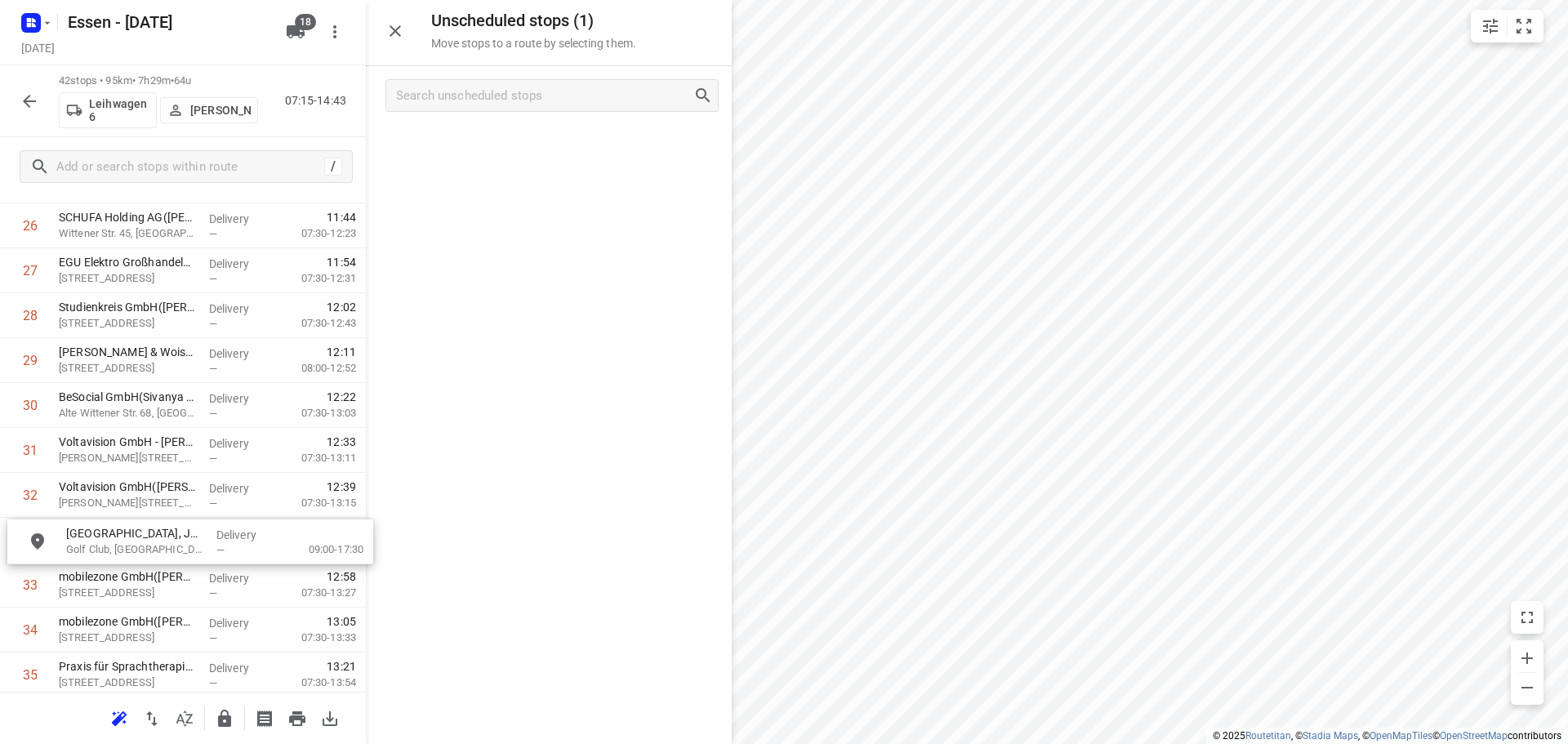
drag, startPoint x: 450, startPoint y: 148, endPoint x: 85, endPoint y: 550, distance: 543.0
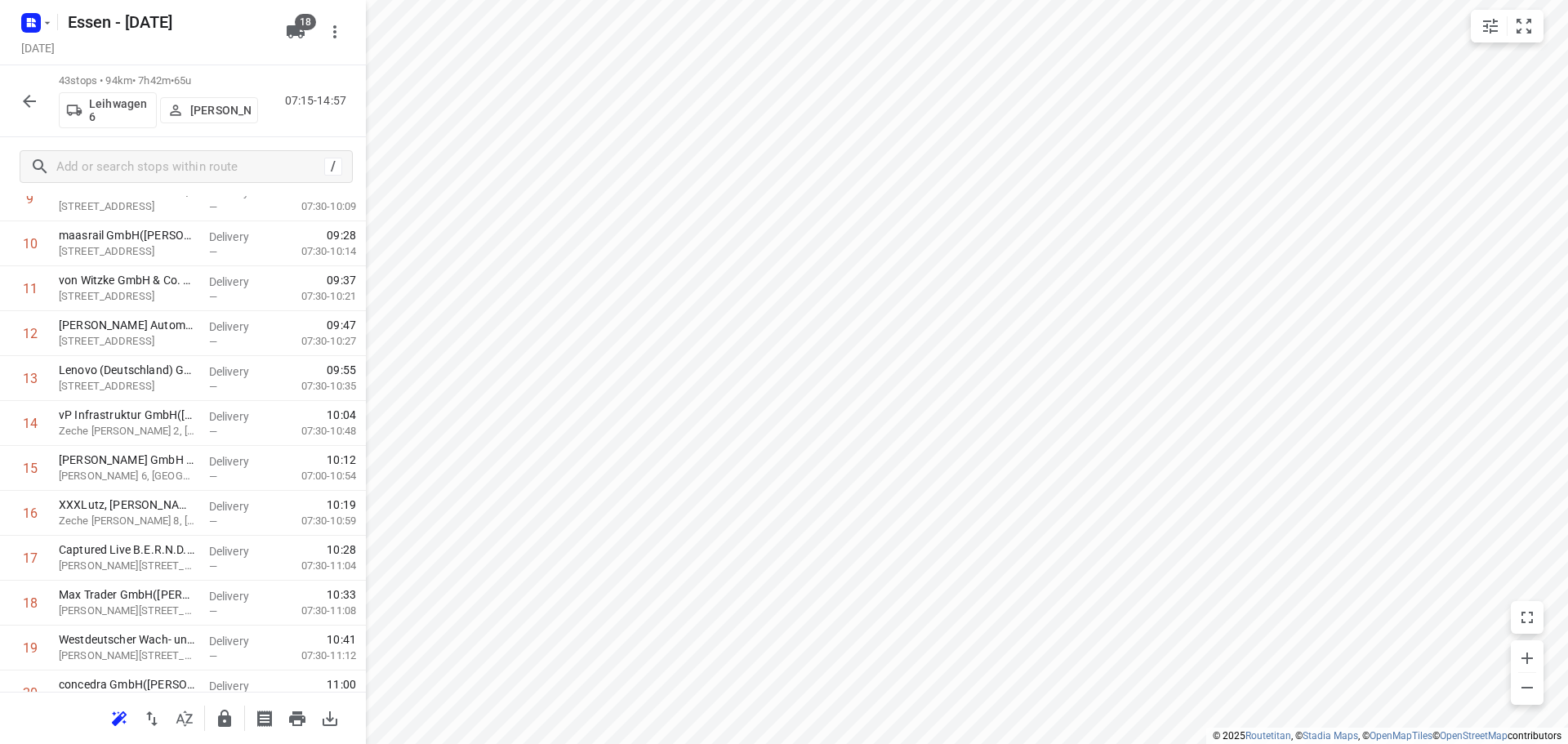
scroll to position [0, 0]
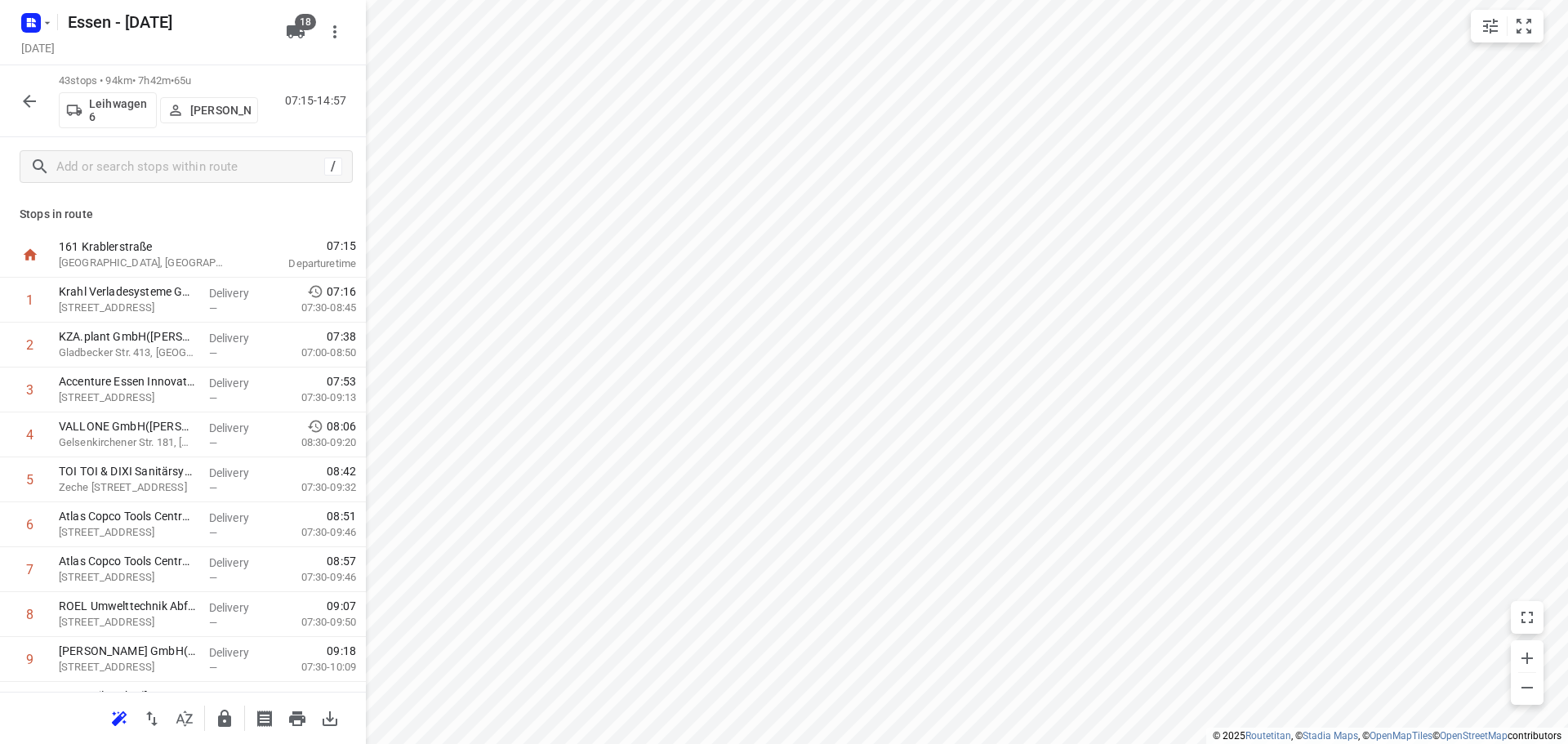
click at [21, 113] on button "button" at bounding box center [29, 101] width 33 height 33
